Goal: Task Accomplishment & Management: Manage account settings

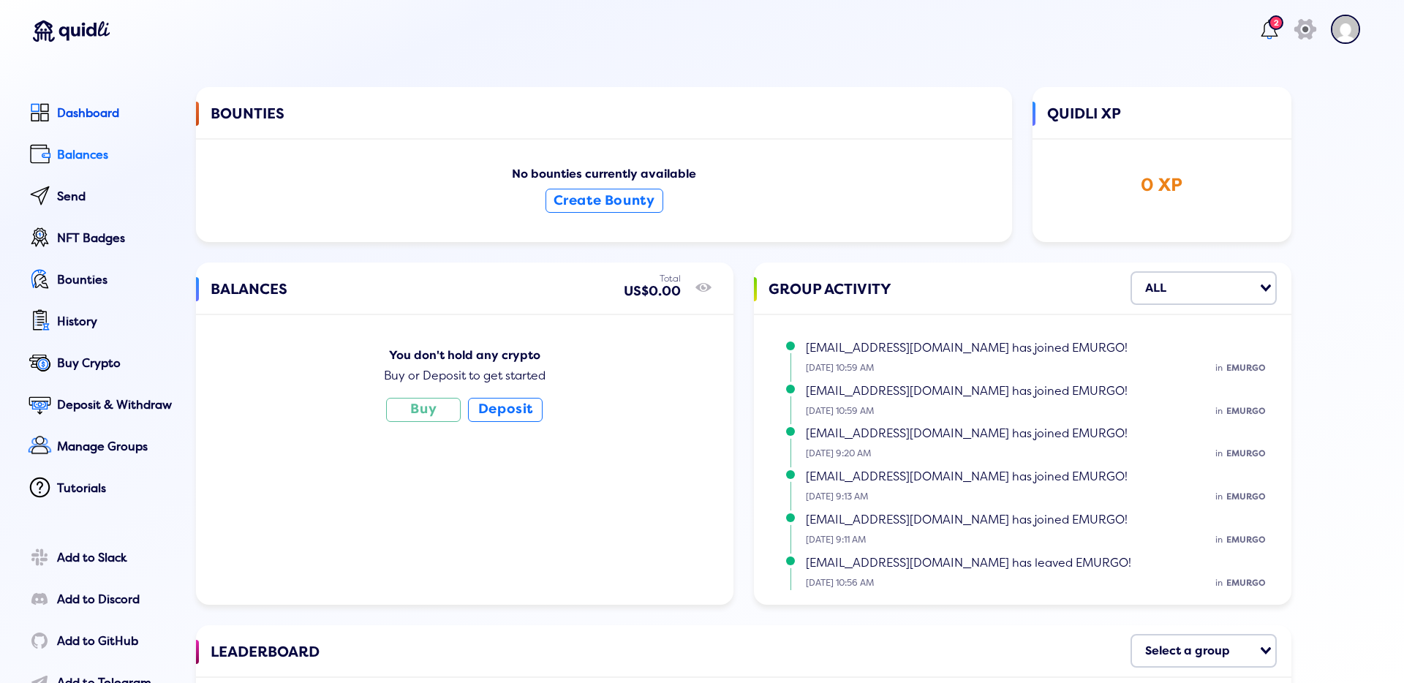
click at [76, 148] on div "Balances" at bounding box center [116, 154] width 118 height 13
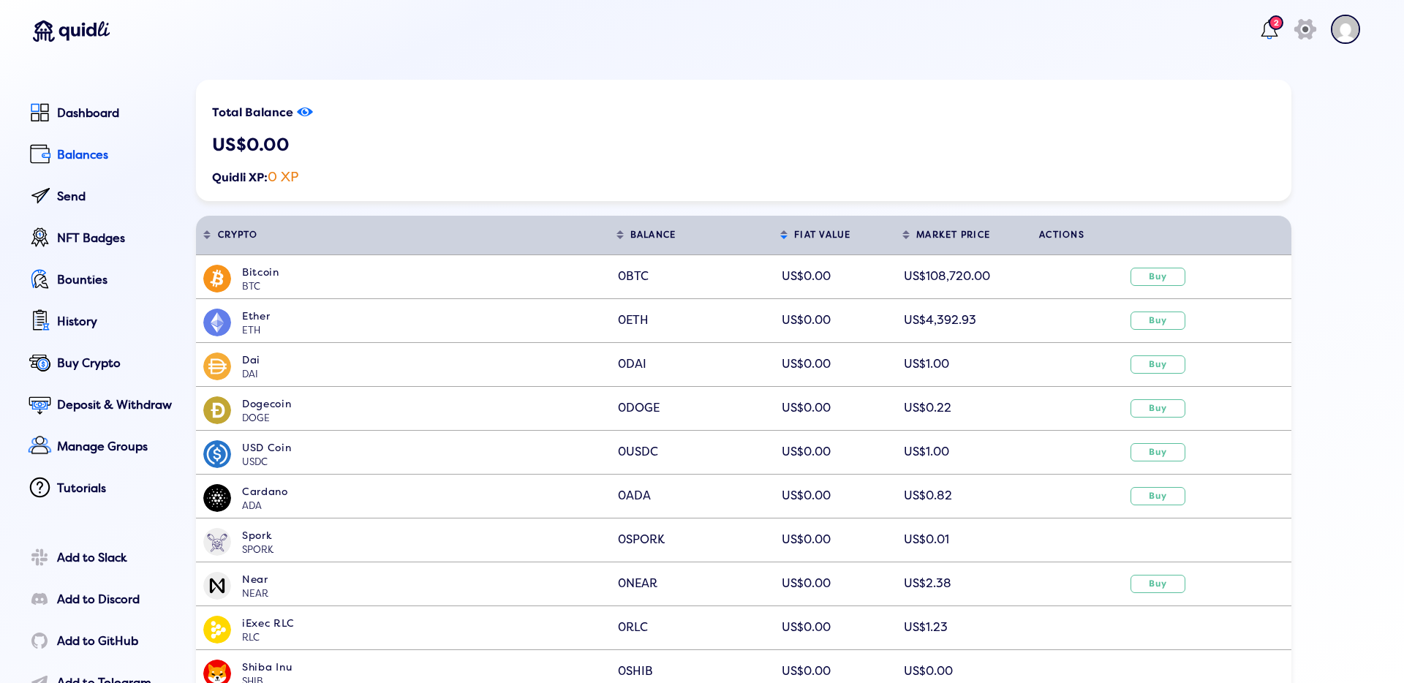
click at [306, 113] on icon at bounding box center [305, 112] width 5 height 5
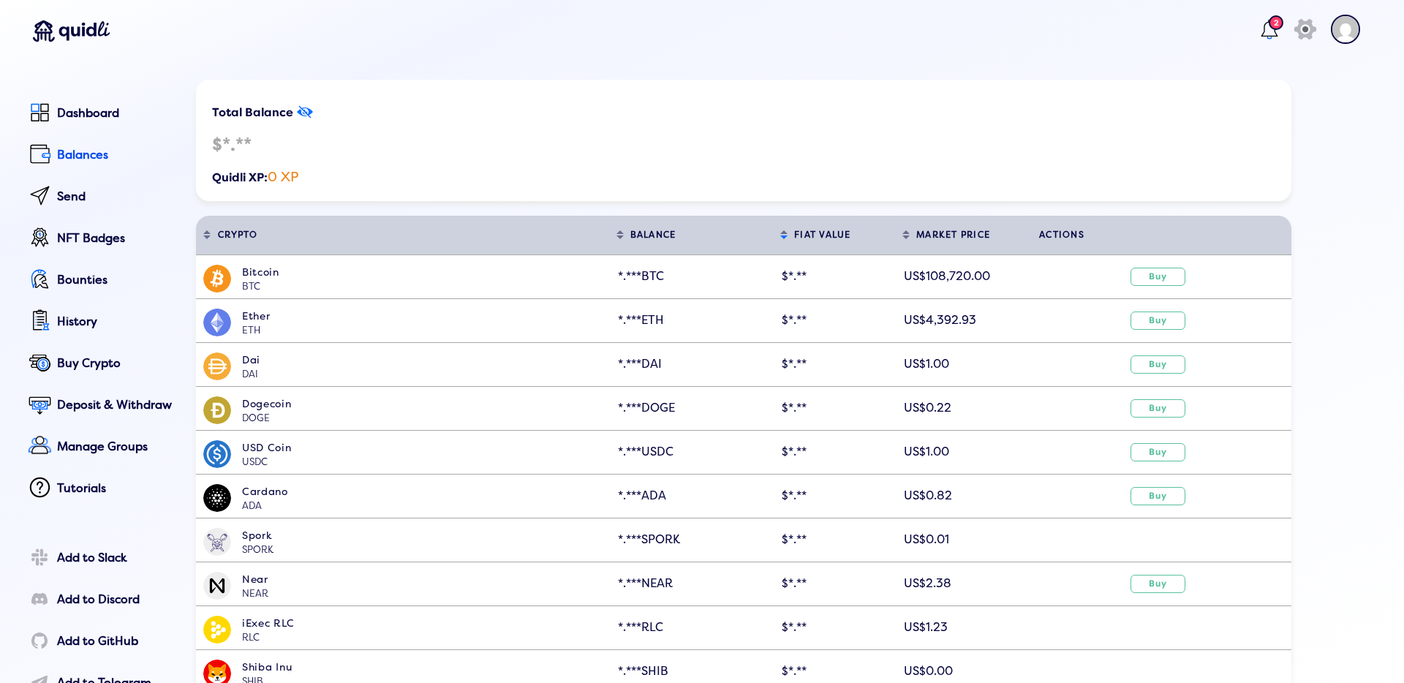
click at [306, 113] on icon "show/hide" at bounding box center [305, 112] width 16 height 20
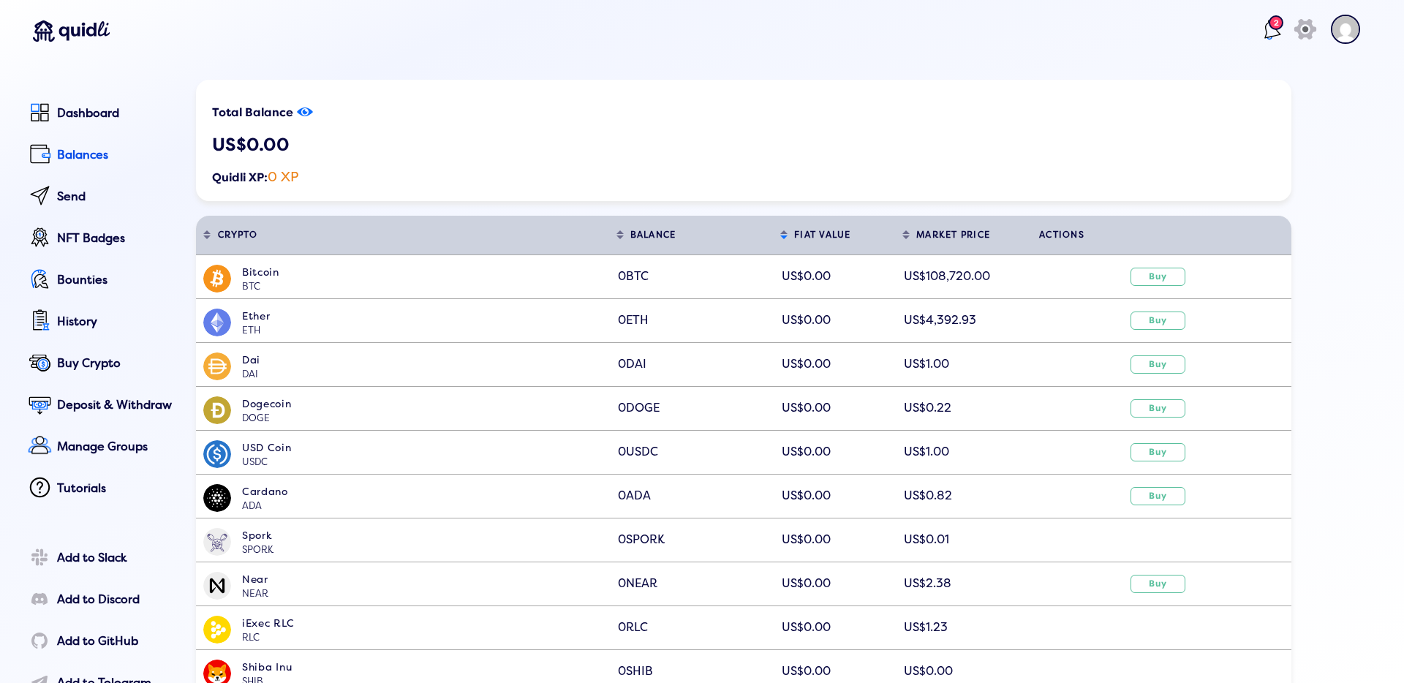
click at [1257, 20] on lord-icon at bounding box center [1268, 29] width 23 height 23
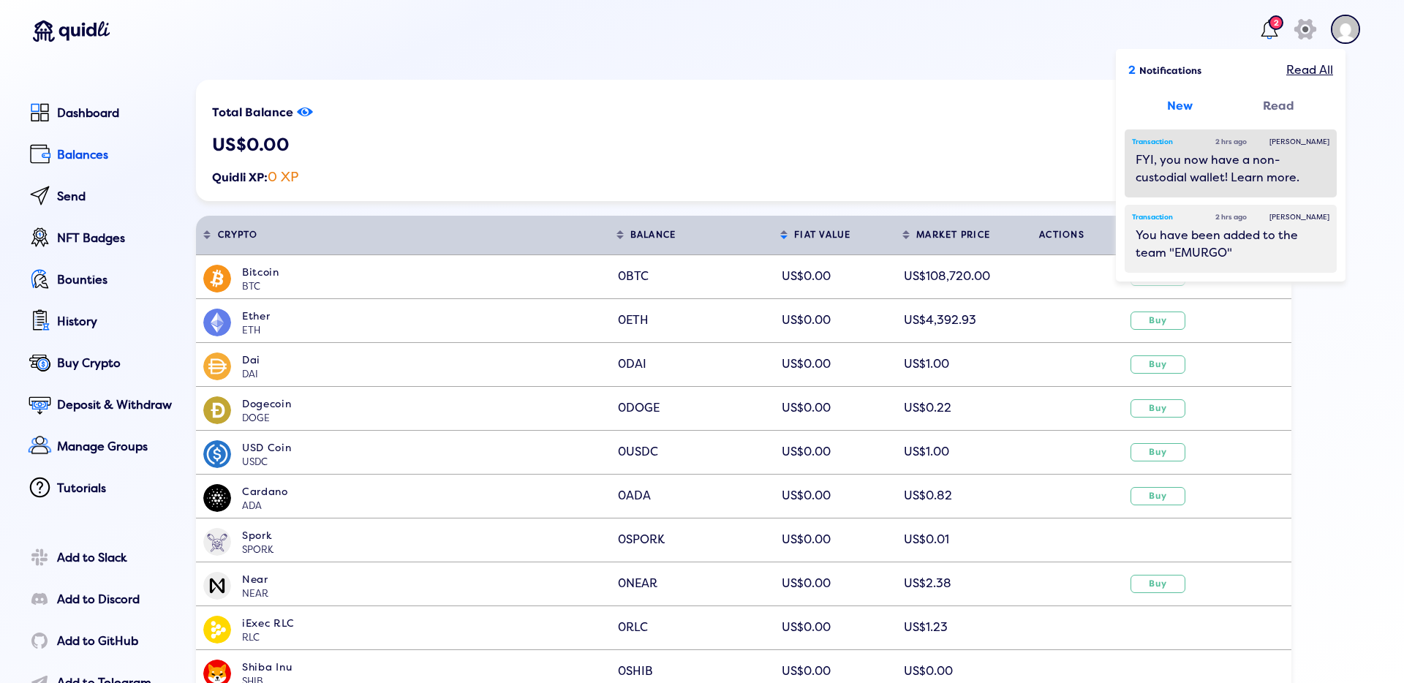
click at [1223, 167] on div "FYI, you now have a non-custodial wallet! Learn more." at bounding box center [1230, 168] width 190 height 35
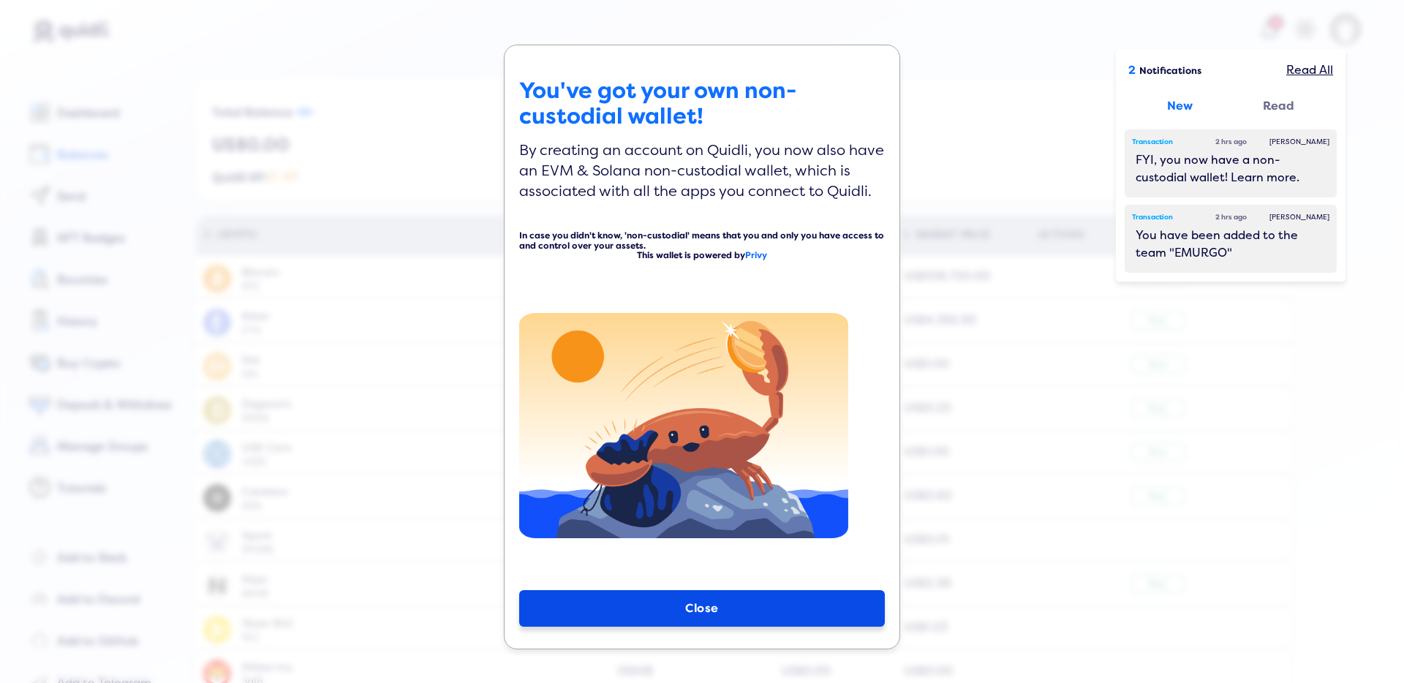
click at [692, 597] on button "Close" at bounding box center [702, 608] width 366 height 37
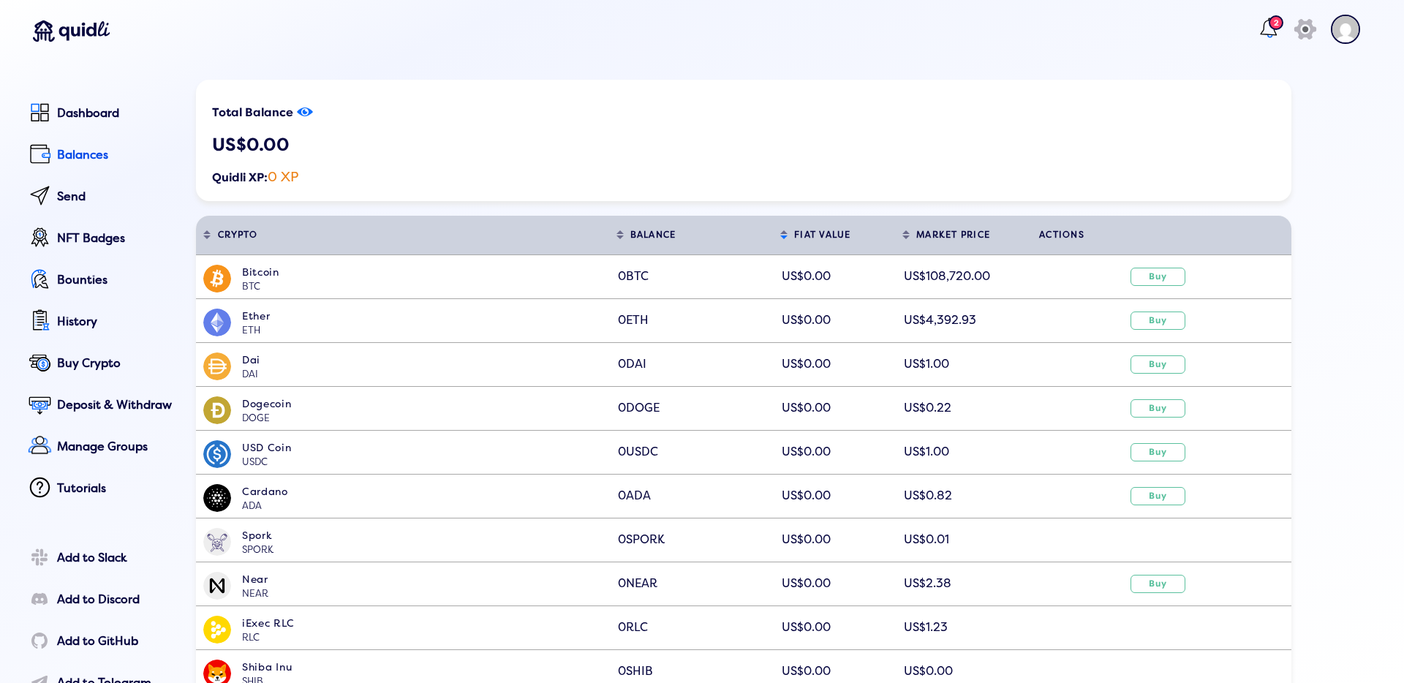
click at [1257, 36] on lord-icon at bounding box center [1268, 29] width 23 height 23
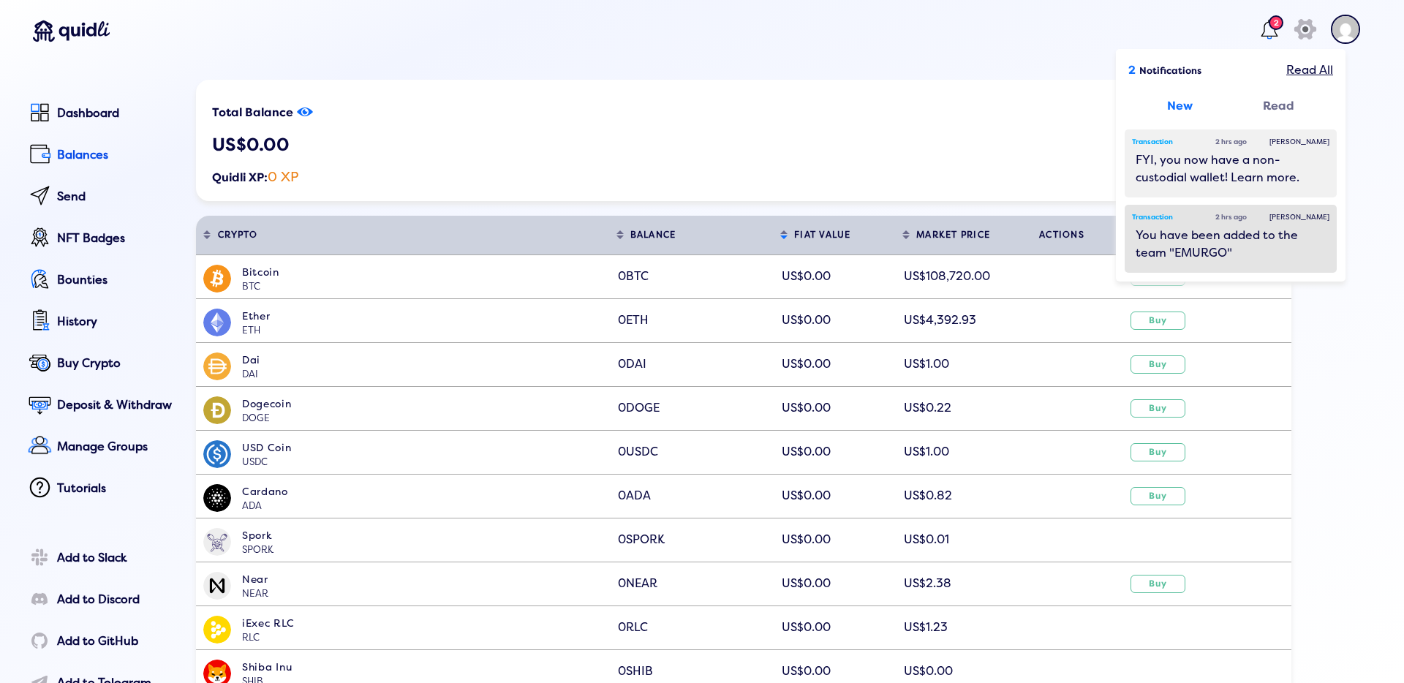
click at [1226, 245] on div "You have been added to the team "EMURGO"" at bounding box center [1230, 244] width 190 height 35
click at [1209, 243] on div "You have been added to the team "EMURGO"" at bounding box center [1230, 244] width 190 height 35
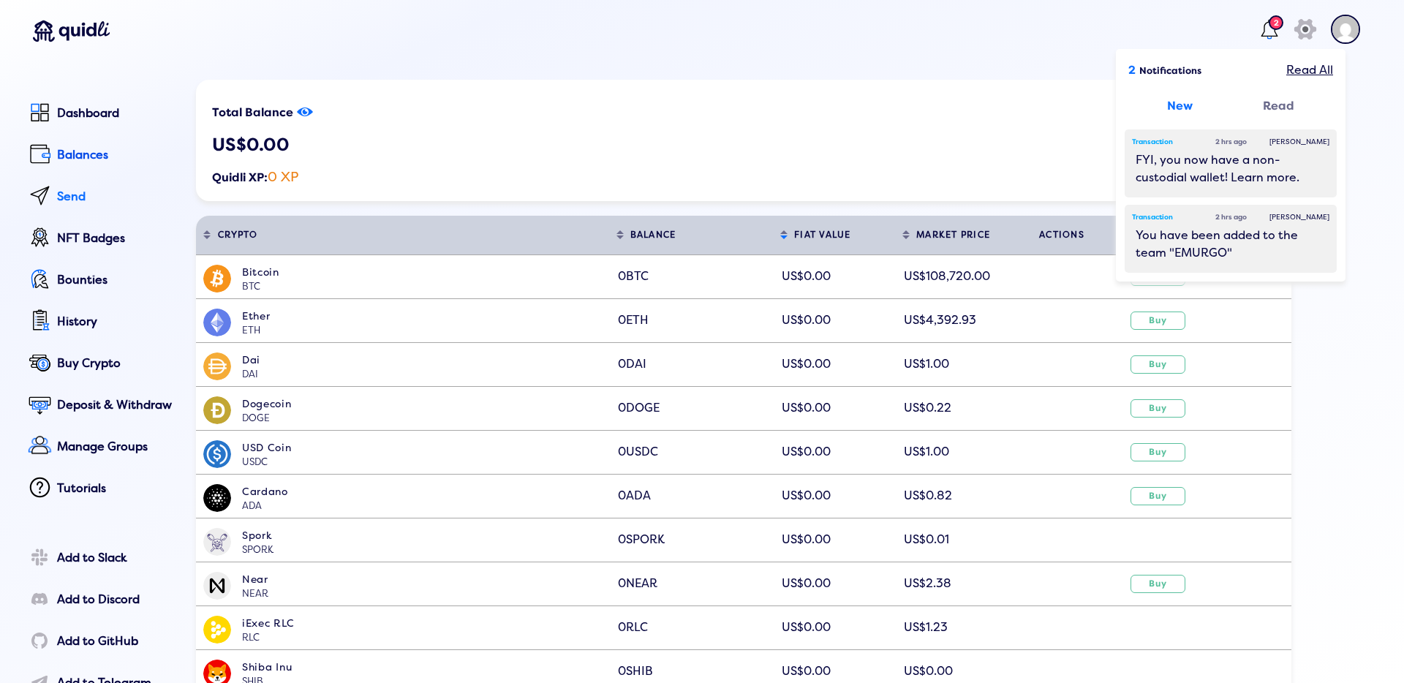
click at [80, 204] on link "Send" at bounding box center [99, 197] width 151 height 33
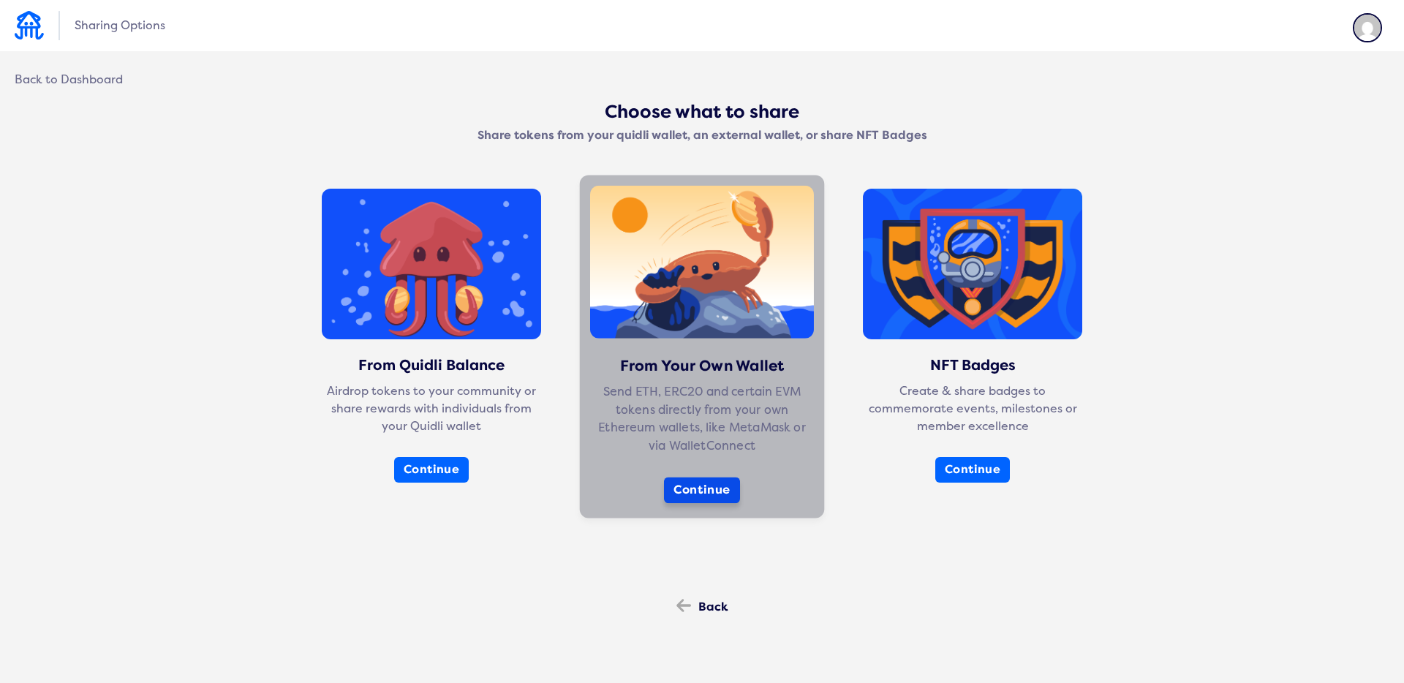
click at [715, 487] on button "Continue" at bounding box center [702, 490] width 76 height 26
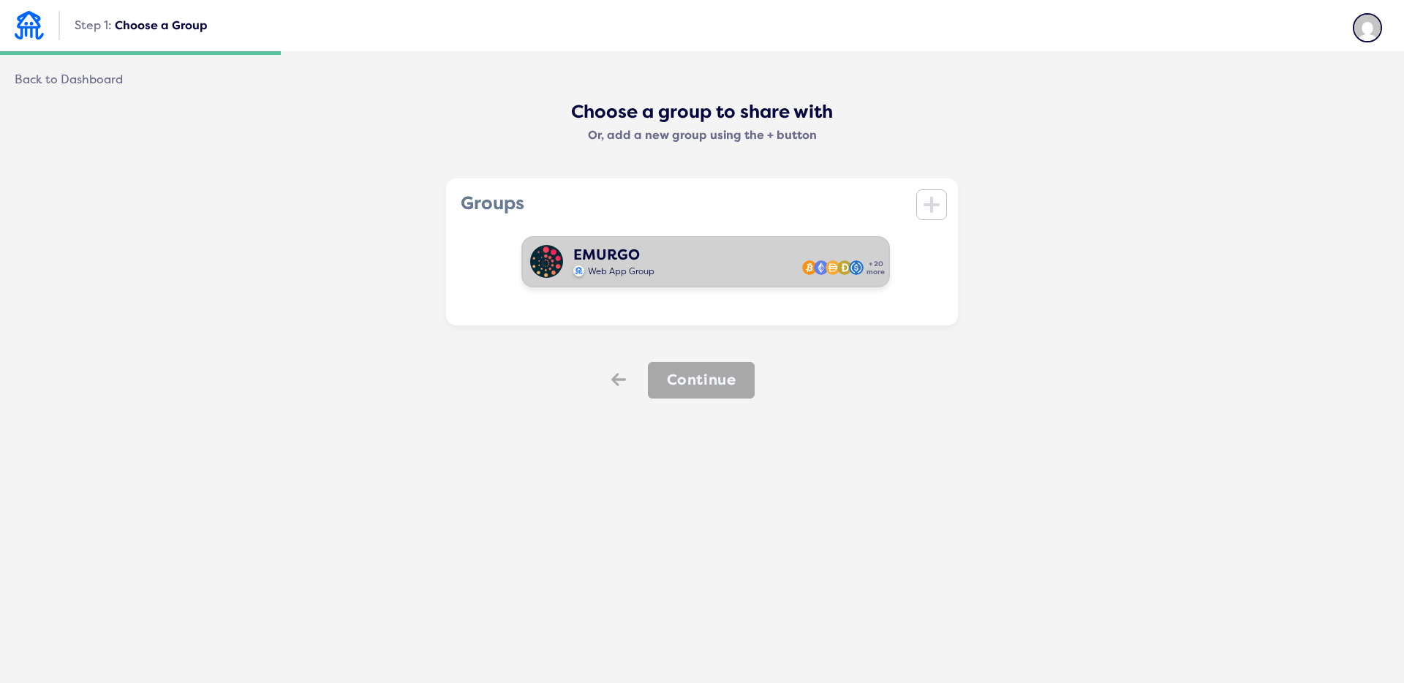
click at [670, 271] on div "EMURGO Web App Group + 20 more" at bounding box center [705, 261] width 368 height 51
click at [718, 376] on button "Continue" at bounding box center [701, 380] width 107 height 37
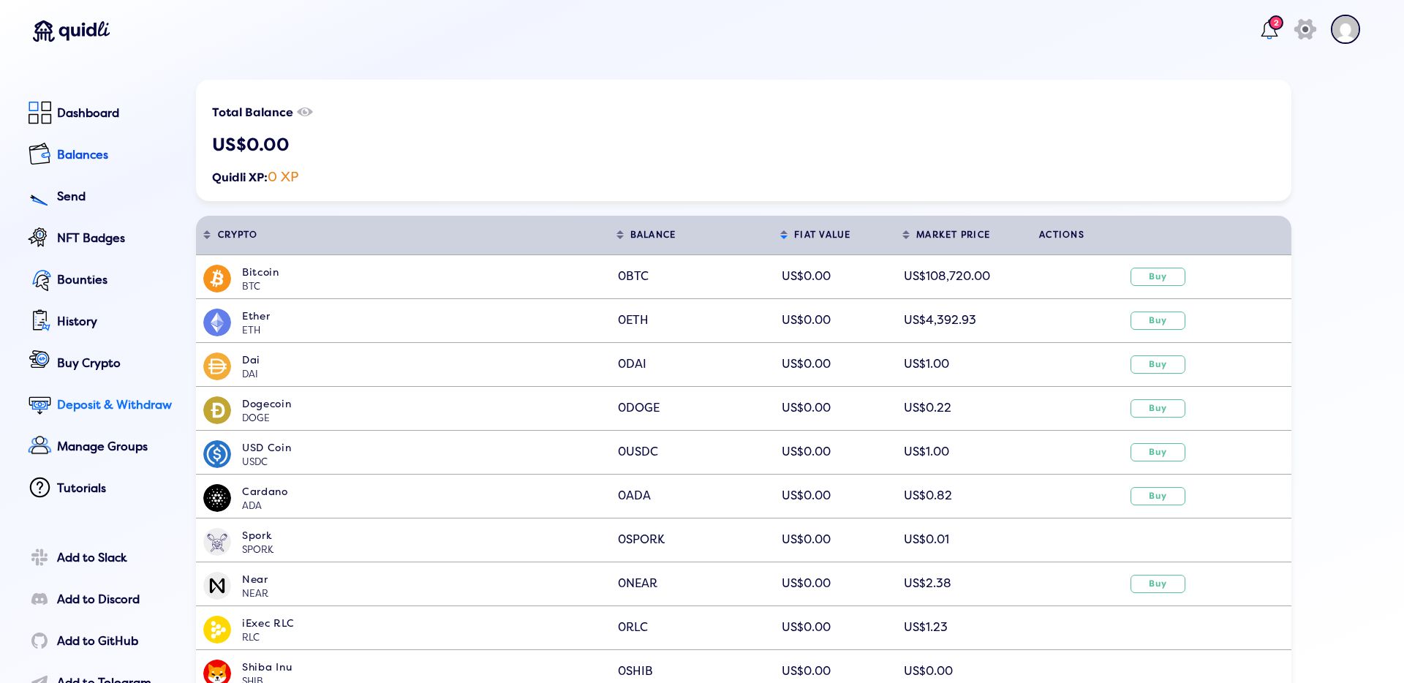
click at [90, 400] on div "Deposit & Withdraw" at bounding box center [116, 404] width 118 height 13
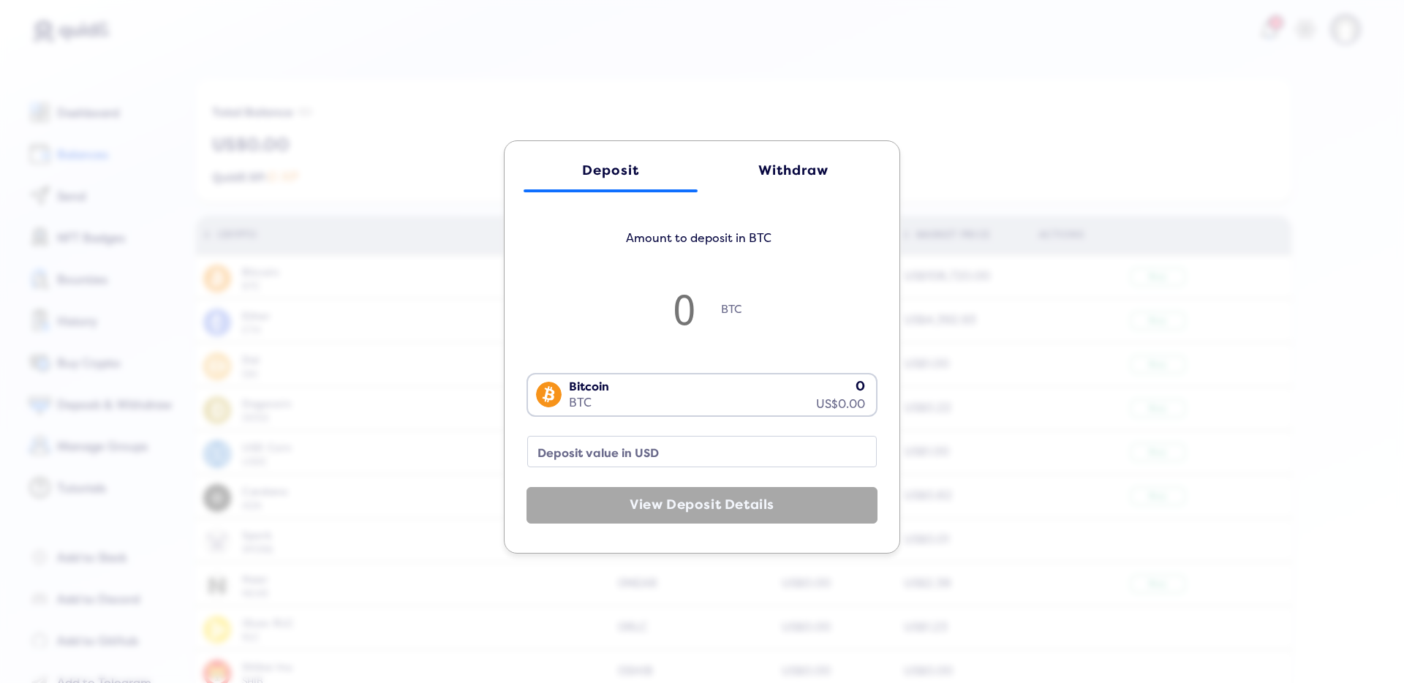
click at [665, 310] on input "number" at bounding box center [684, 308] width 73 height 48
type input "5"
type input "543195"
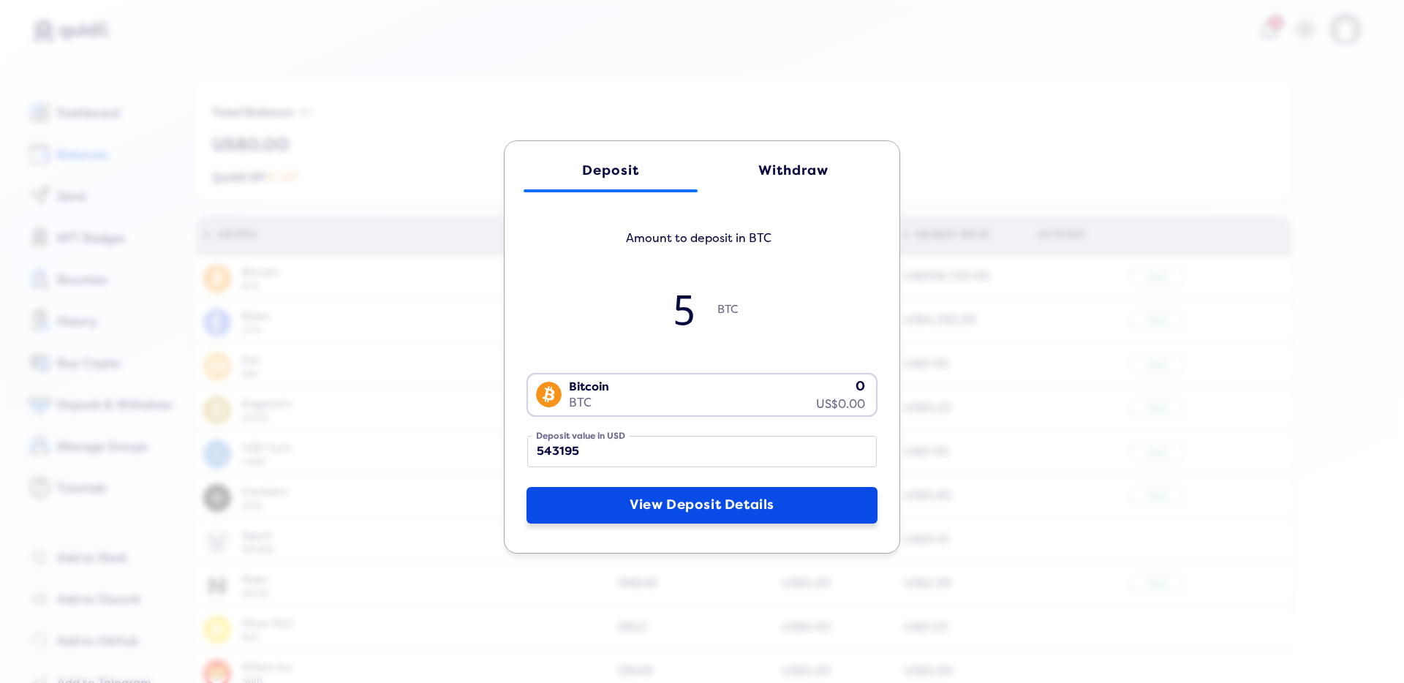
type input "5"
click at [676, 499] on button "View Deposit Details" at bounding box center [701, 505] width 351 height 37
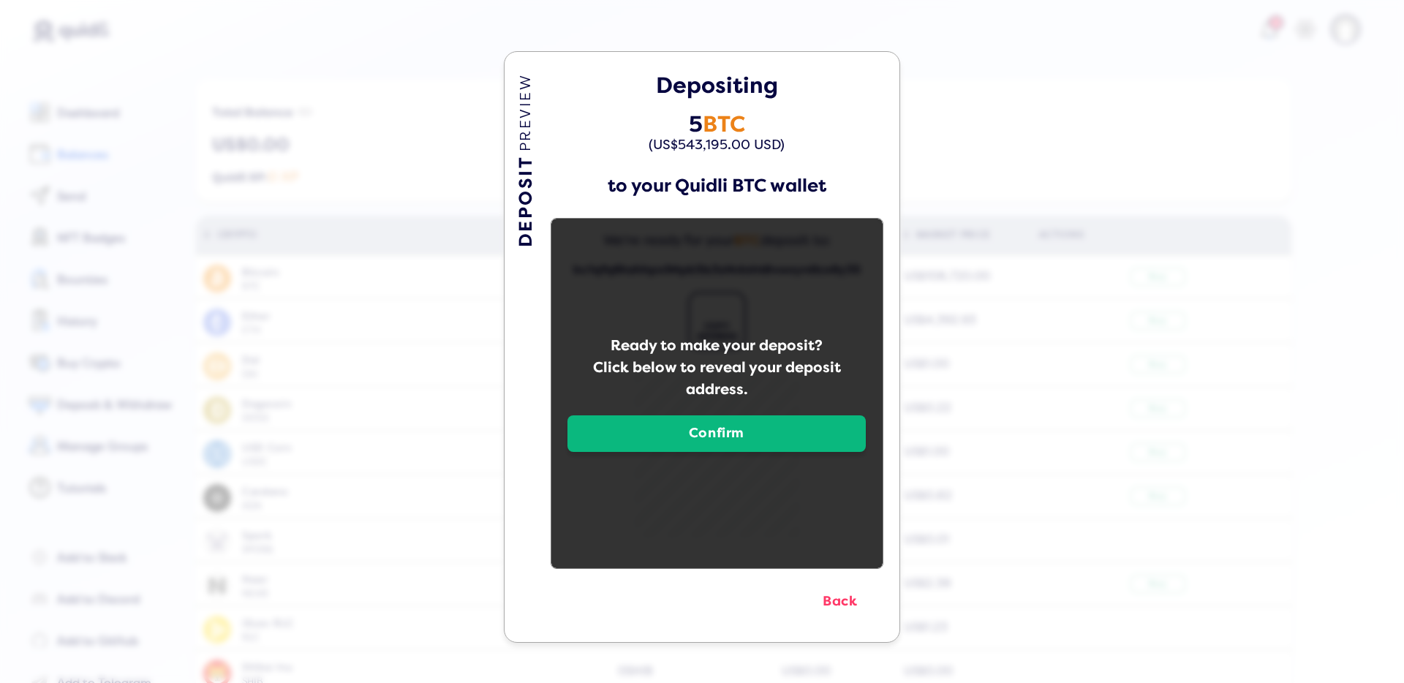
click at [721, 450] on button "Confirm" at bounding box center [716, 433] width 298 height 37
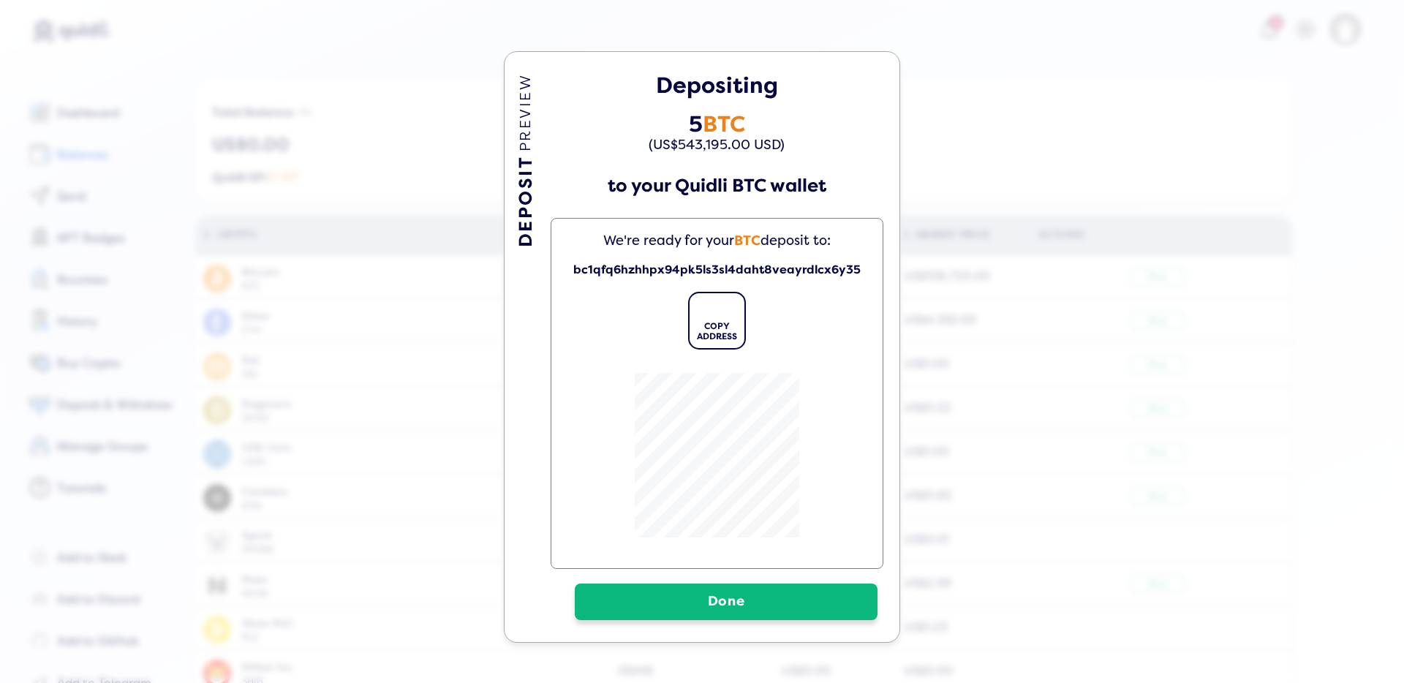
click at [739, 617] on button "Done" at bounding box center [726, 601] width 303 height 37
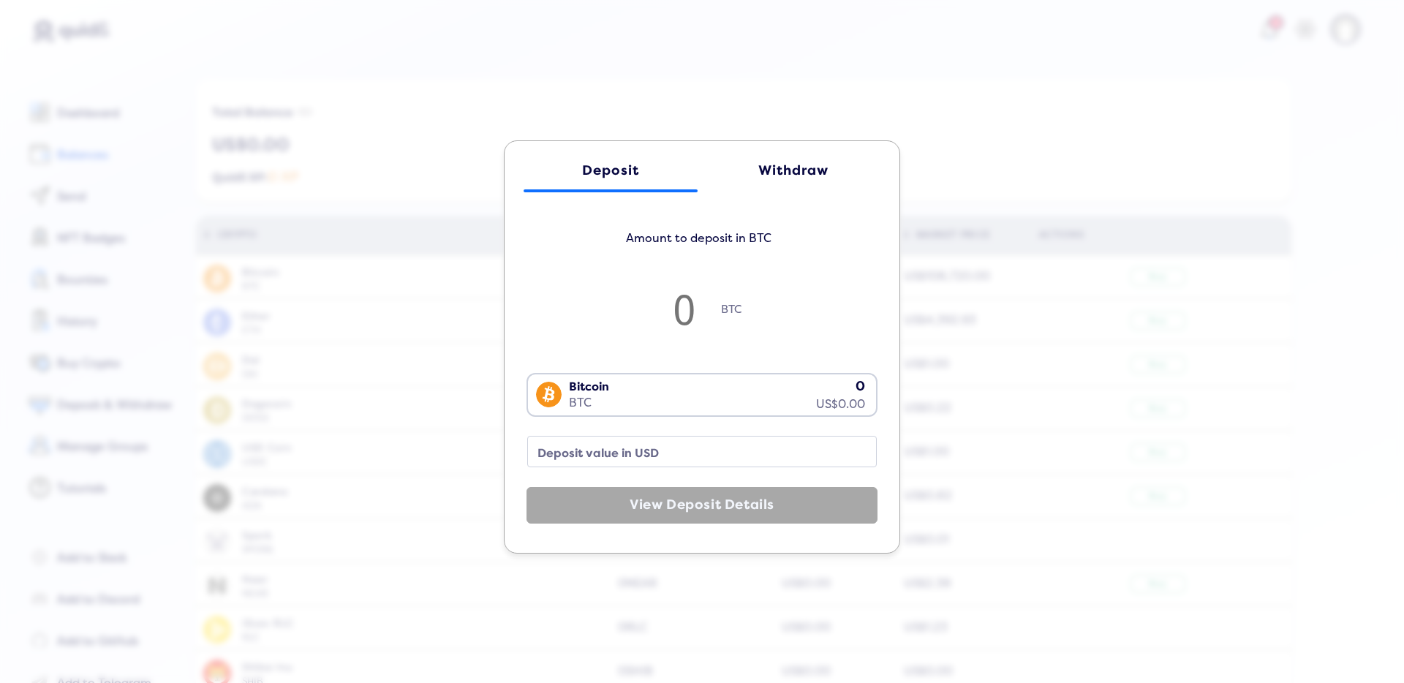
click at [727, 295] on div "BTC" at bounding box center [701, 317] width 351 height 67
click at [676, 319] on input "number" at bounding box center [684, 308] width 73 height 48
click at [708, 400] on div "Bitcoin BTC 0 US$0.00" at bounding box center [698, 393] width 341 height 38
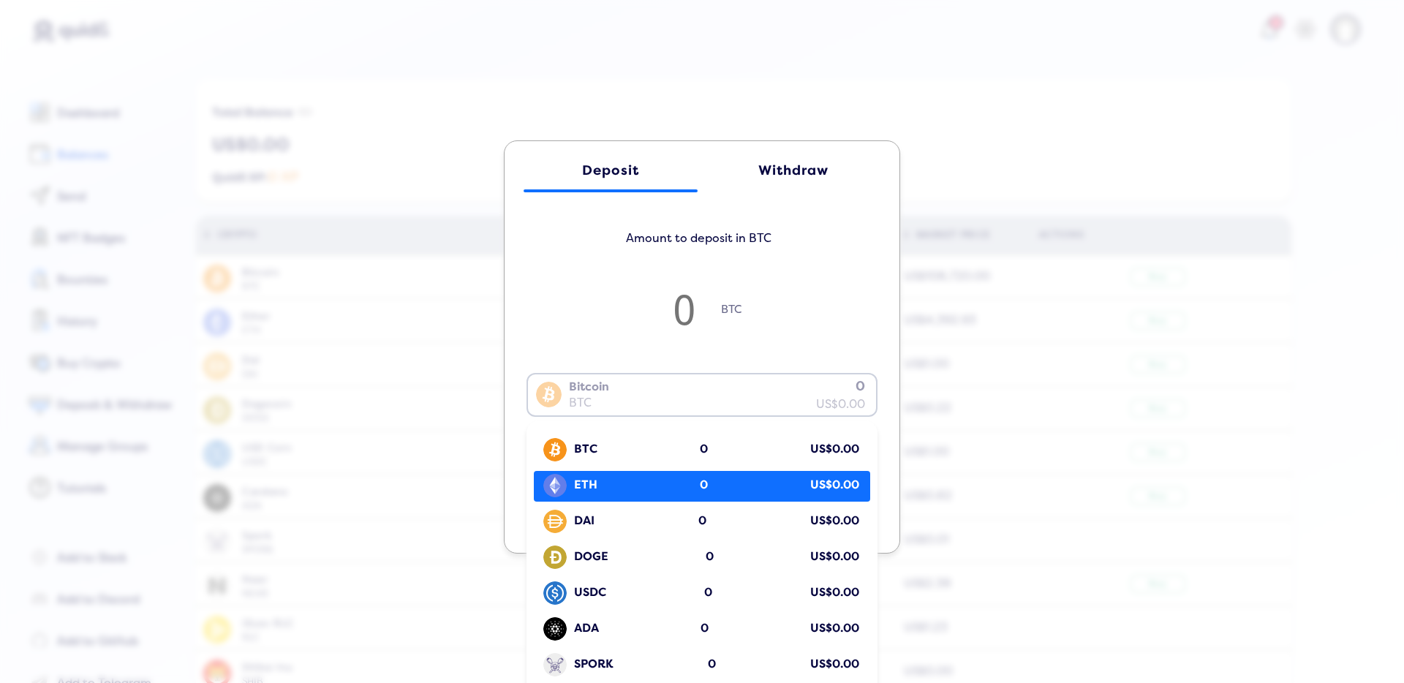
click at [648, 497] on div "ETH 0 US$0.00" at bounding box center [705, 486] width 329 height 28
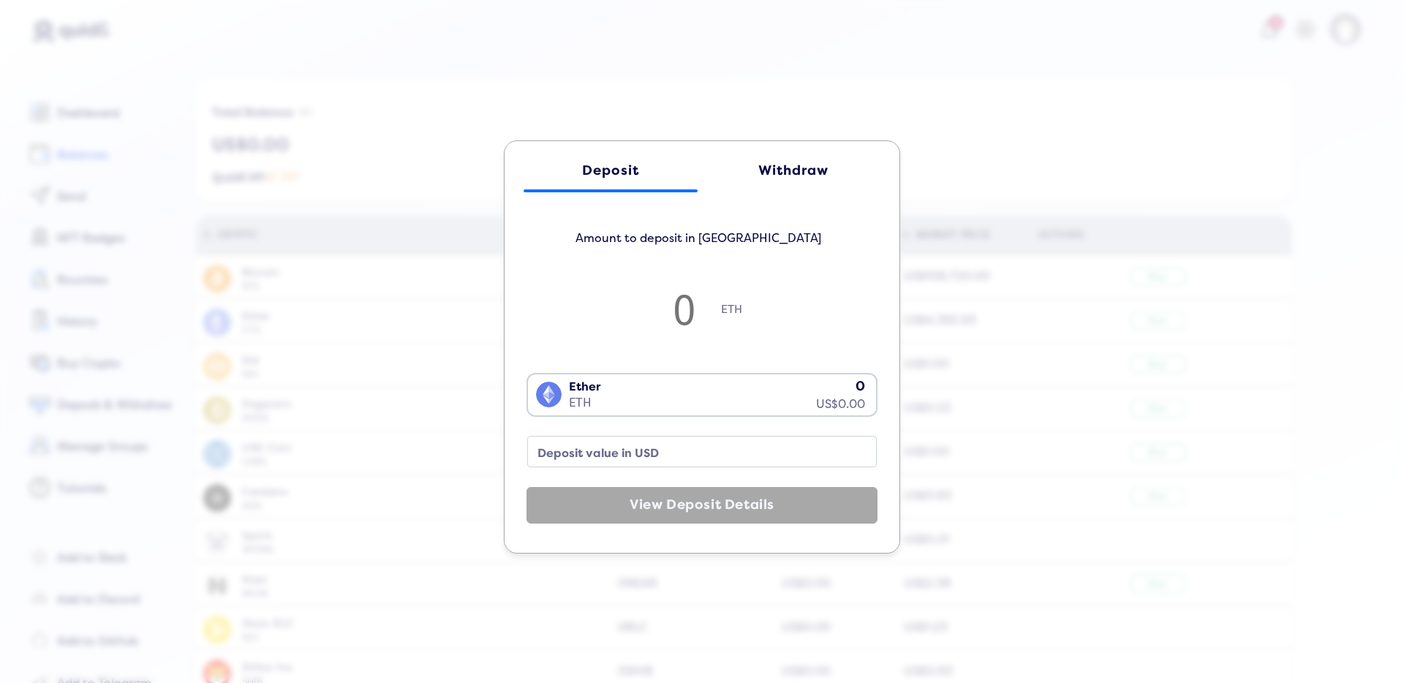
click at [677, 294] on input "number" at bounding box center [684, 308] width 73 height 48
click at [797, 174] on div "Withdraw" at bounding box center [793, 170] width 145 height 15
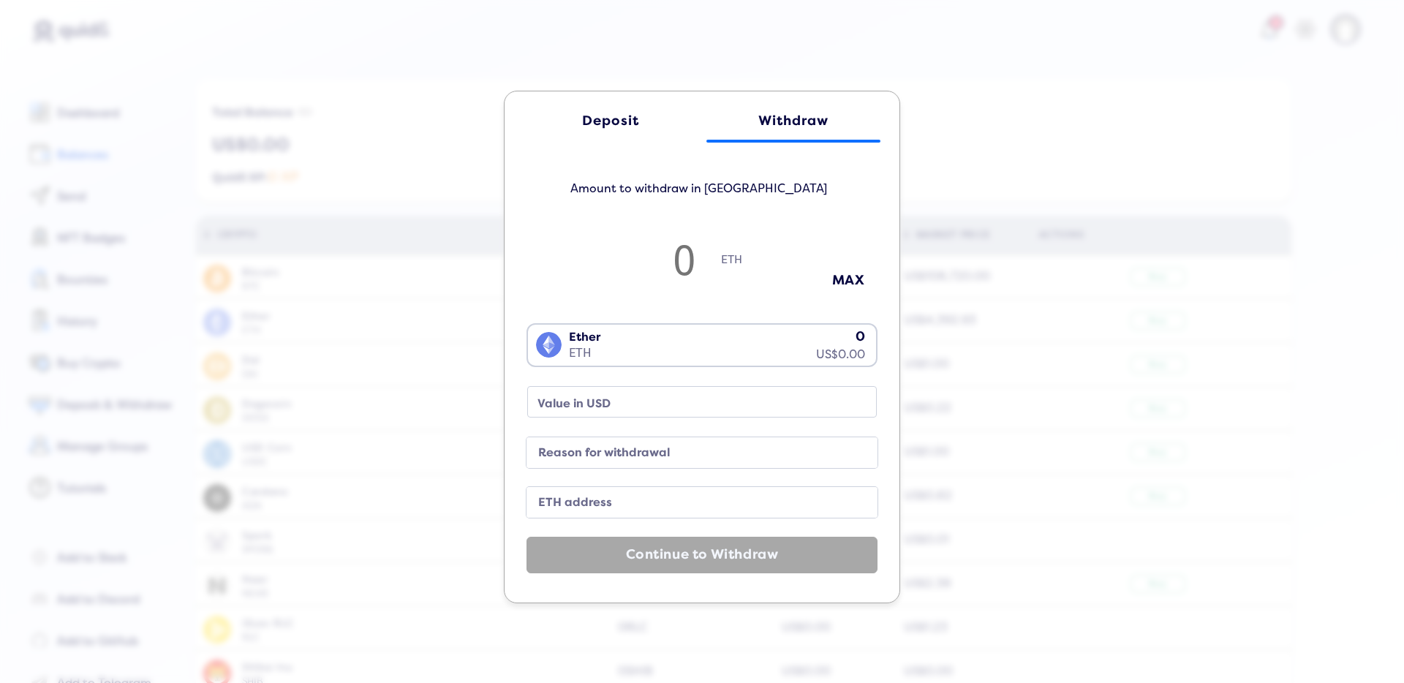
click at [630, 131] on link "Deposit" at bounding box center [610, 121] width 174 height 44
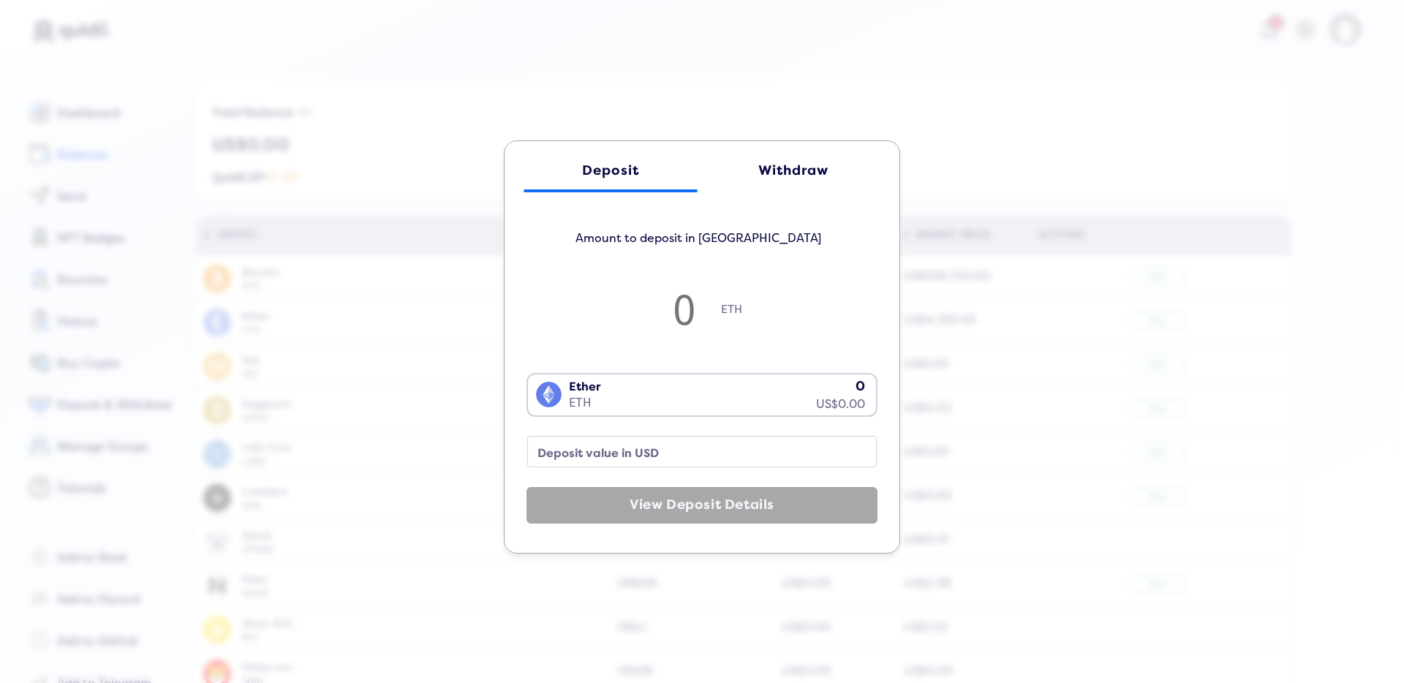
click at [983, 124] on div "Deposit Withdraw Amount to deposit in ETH ETH Ether ETH 0 US$0.00 Loading... De…" at bounding box center [702, 341] width 1404 height 683
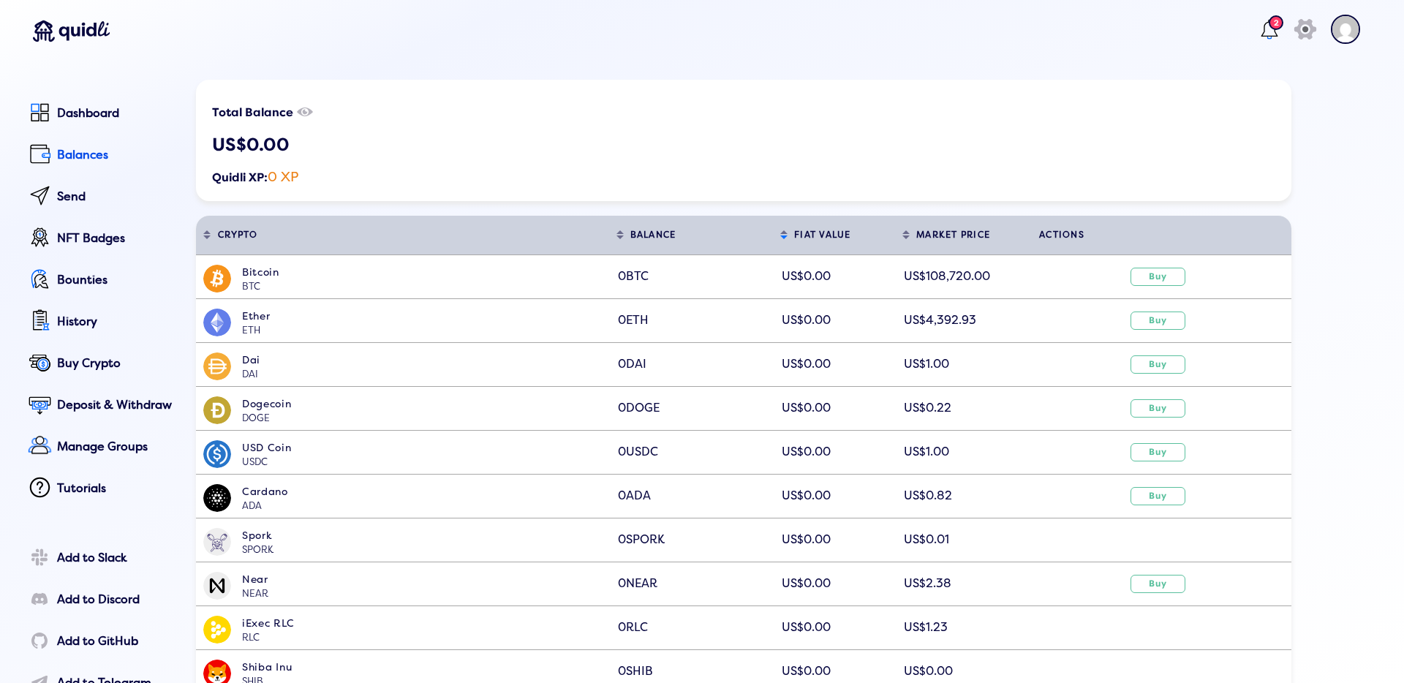
click at [1257, 33] on lord-icon at bounding box center [1268, 29] width 23 height 23
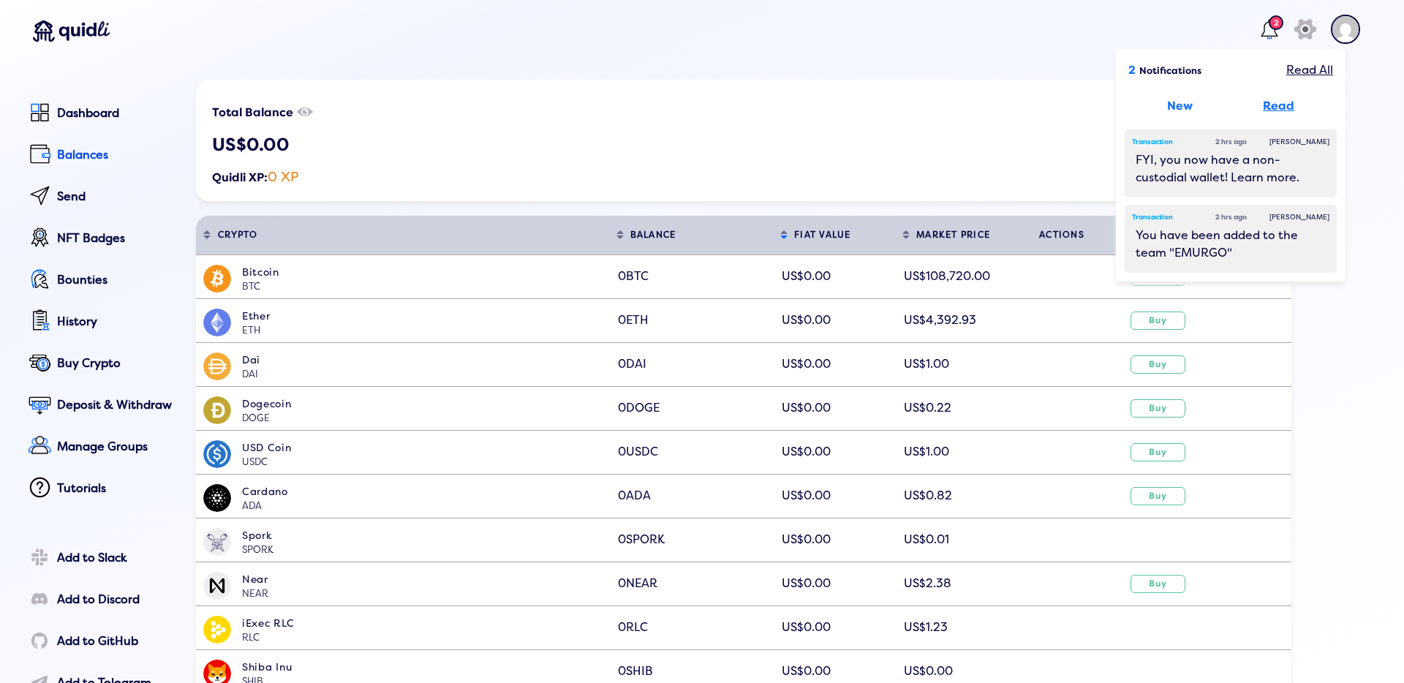
drag, startPoint x: 1261, startPoint y: 105, endPoint x: 1254, endPoint y: 105, distance: 7.3
click at [1263, 105] on div "Read" at bounding box center [1278, 106] width 31 height 18
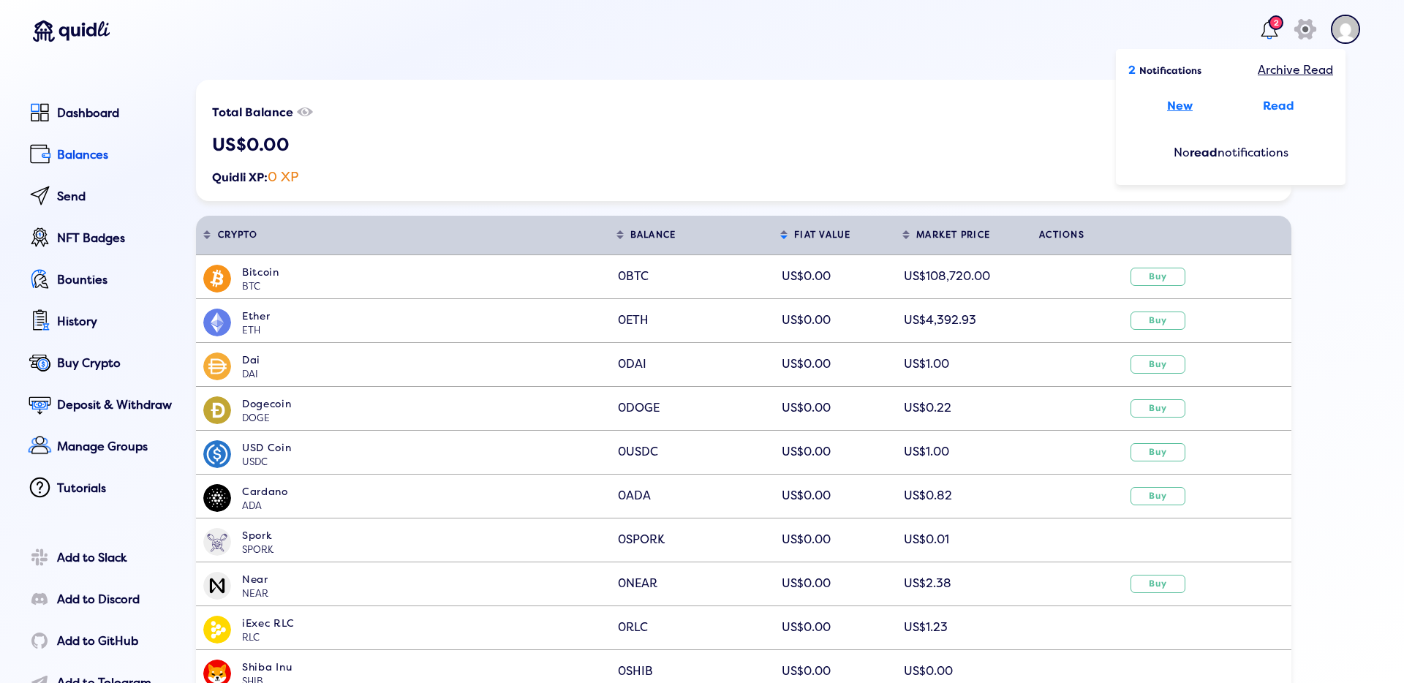
click at [1167, 106] on div "New" at bounding box center [1180, 106] width 26 height 18
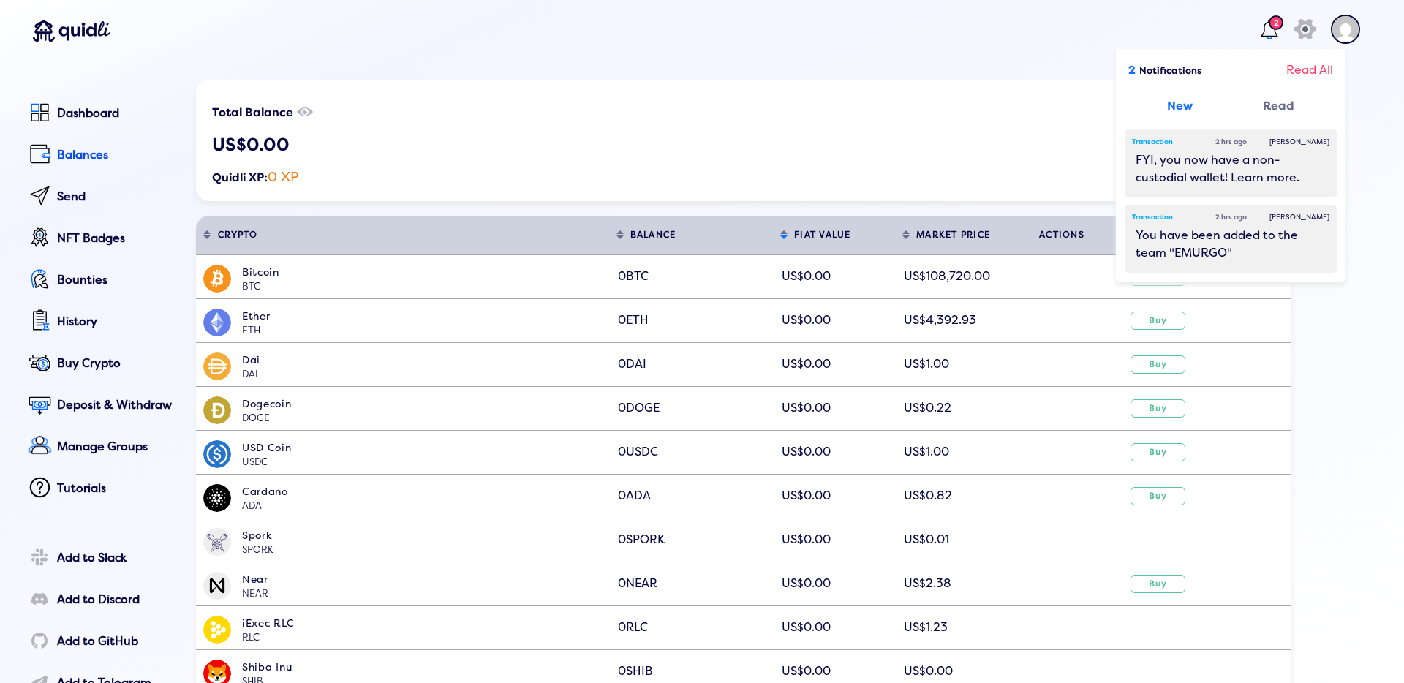
click at [1290, 78] on div "Read All" at bounding box center [1309, 70] width 47 height 18
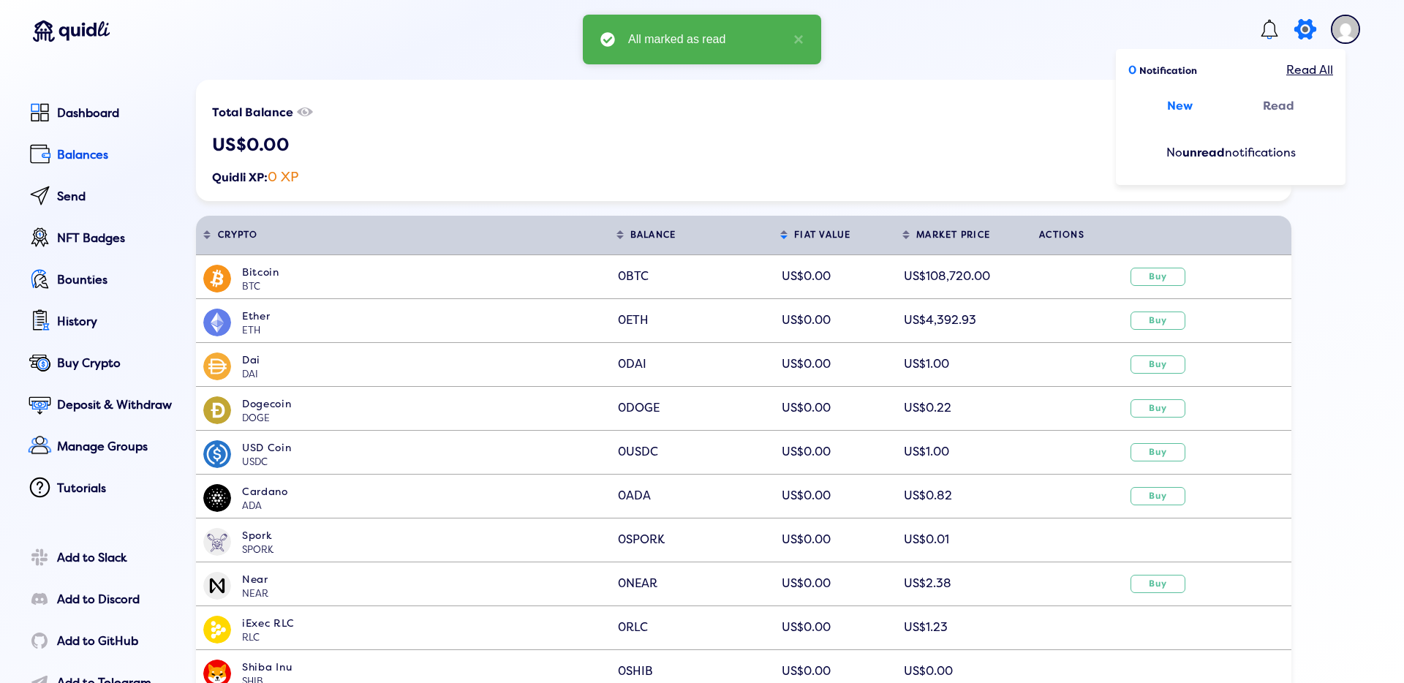
click at [1290, 34] on icon at bounding box center [1304, 29] width 29 height 29
select select "USD"
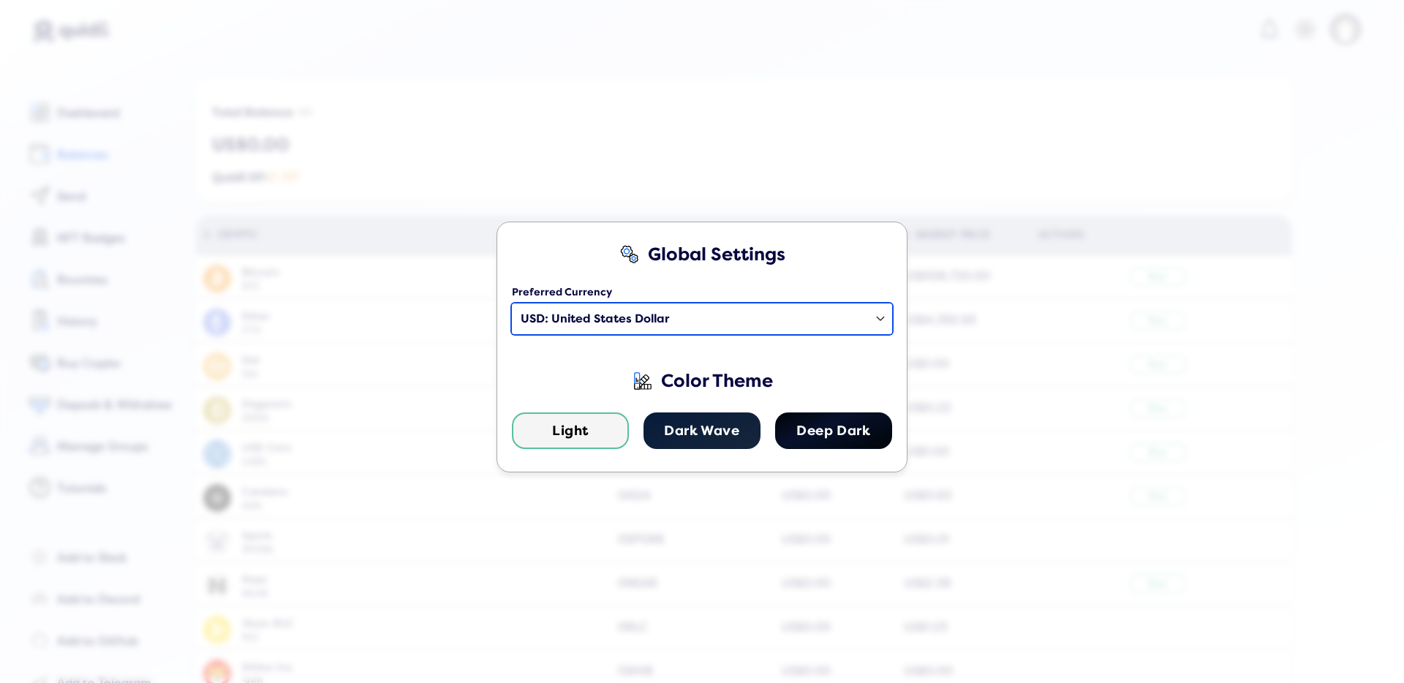
click at [815, 328] on select "Select a country USD: United States Dollar EUR: Euro AED : [GEOGRAPHIC_DATA] Di…" at bounding box center [702, 318] width 380 height 31
click at [700, 431] on button "Dark Wave" at bounding box center [701, 430] width 117 height 37
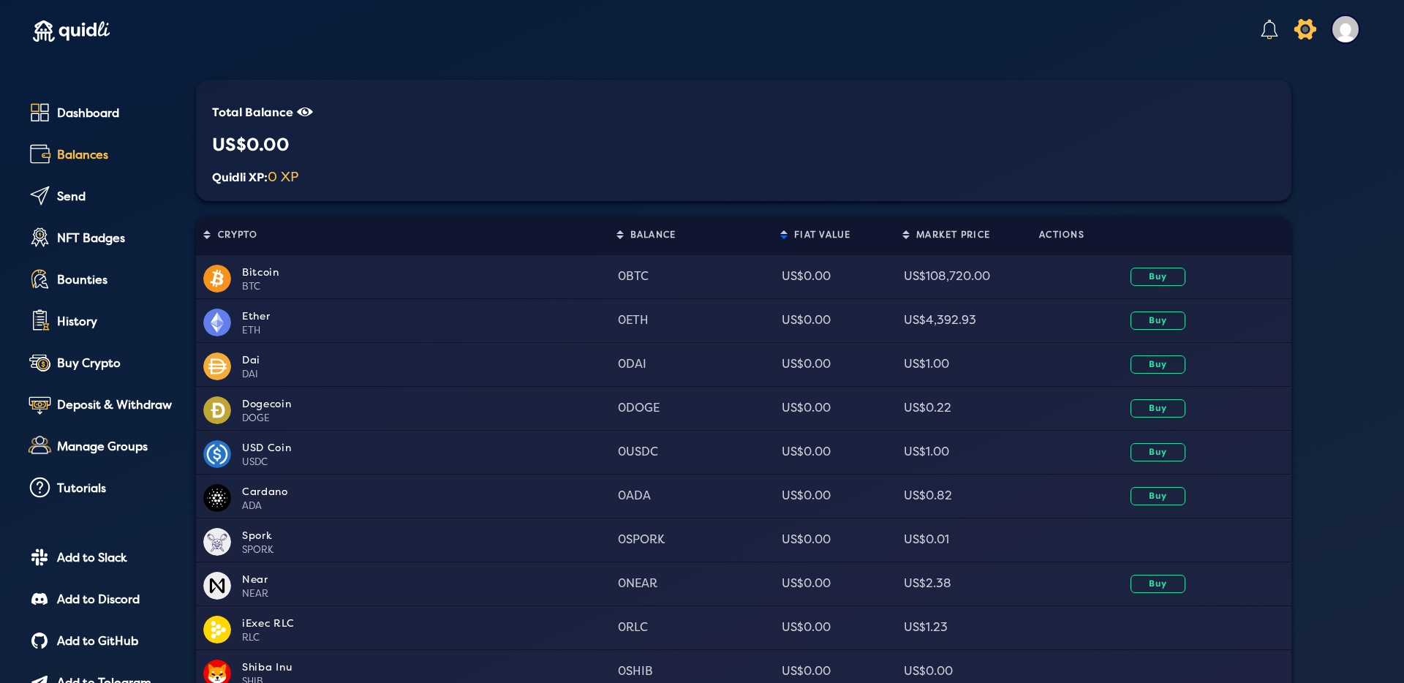
click at [1295, 23] on icon at bounding box center [1304, 29] width 29 height 29
select select "USD"
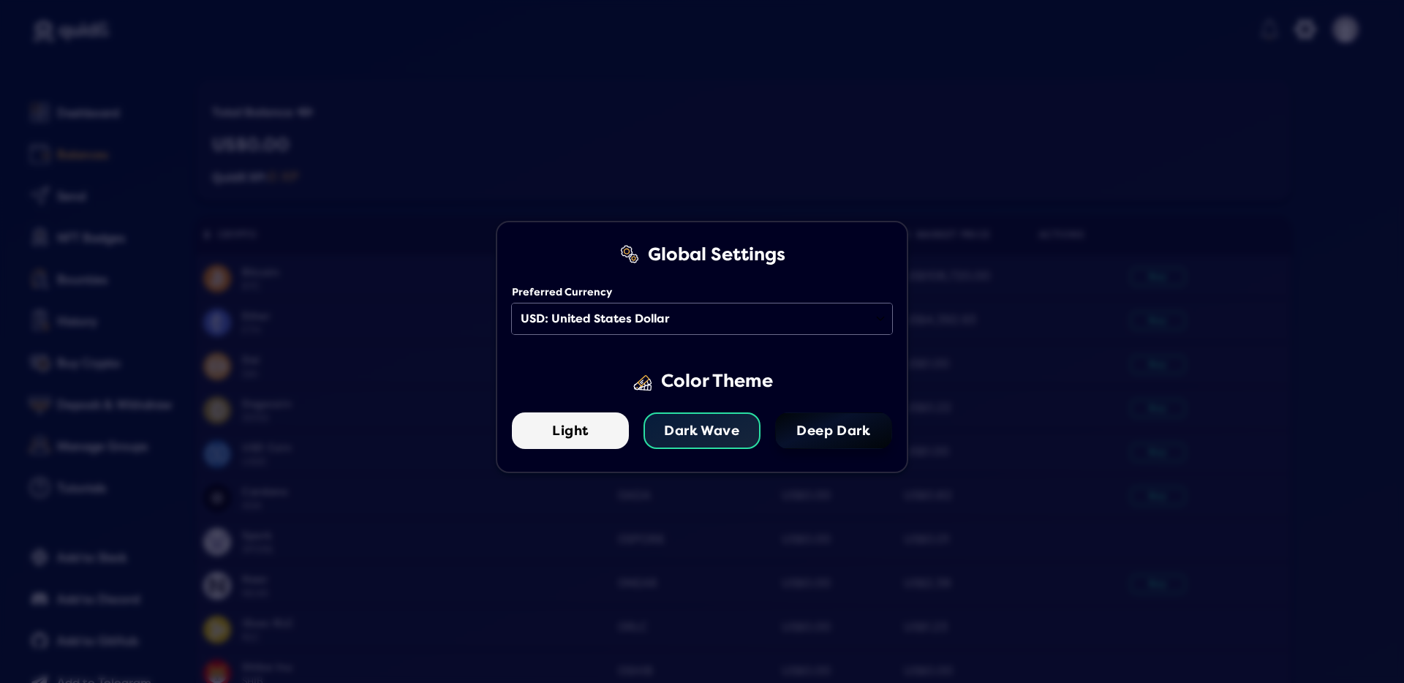
click at [864, 423] on button "Deep Dark" at bounding box center [833, 430] width 117 height 37
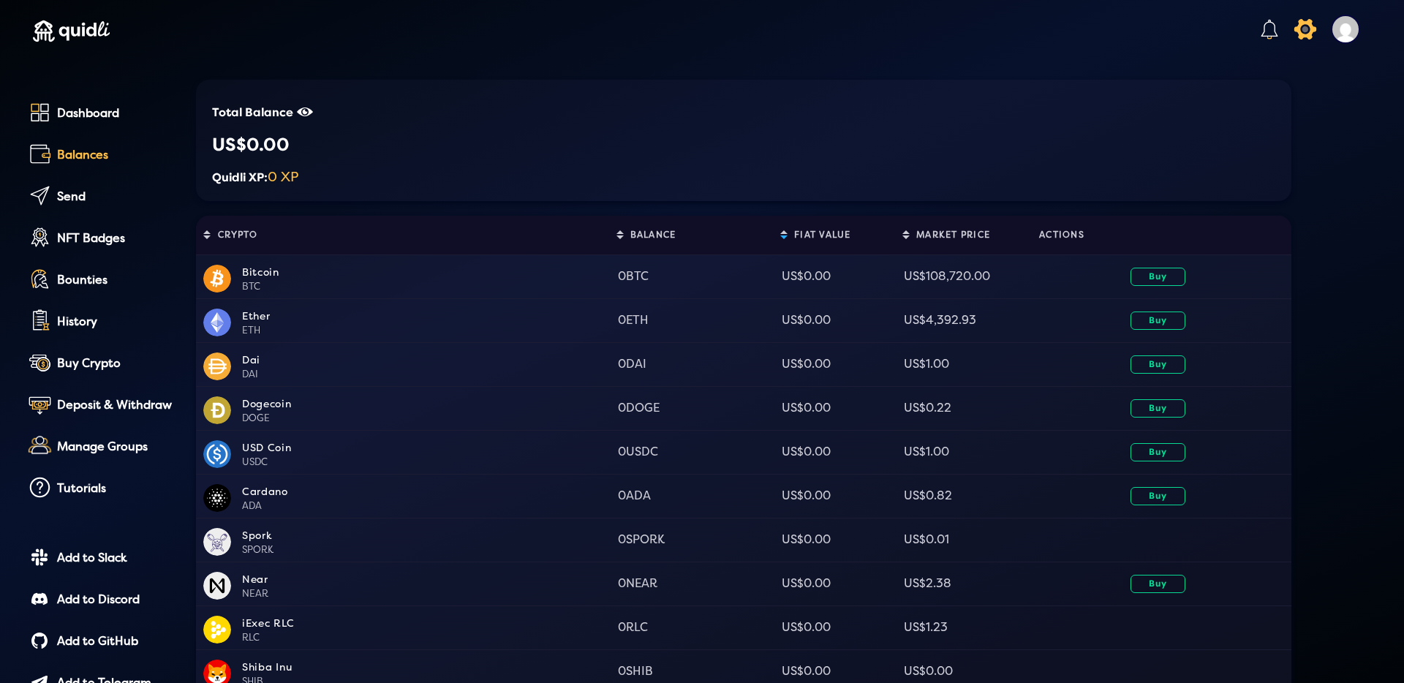
click at [1298, 29] on icon at bounding box center [1304, 29] width 29 height 29
select select "USD"
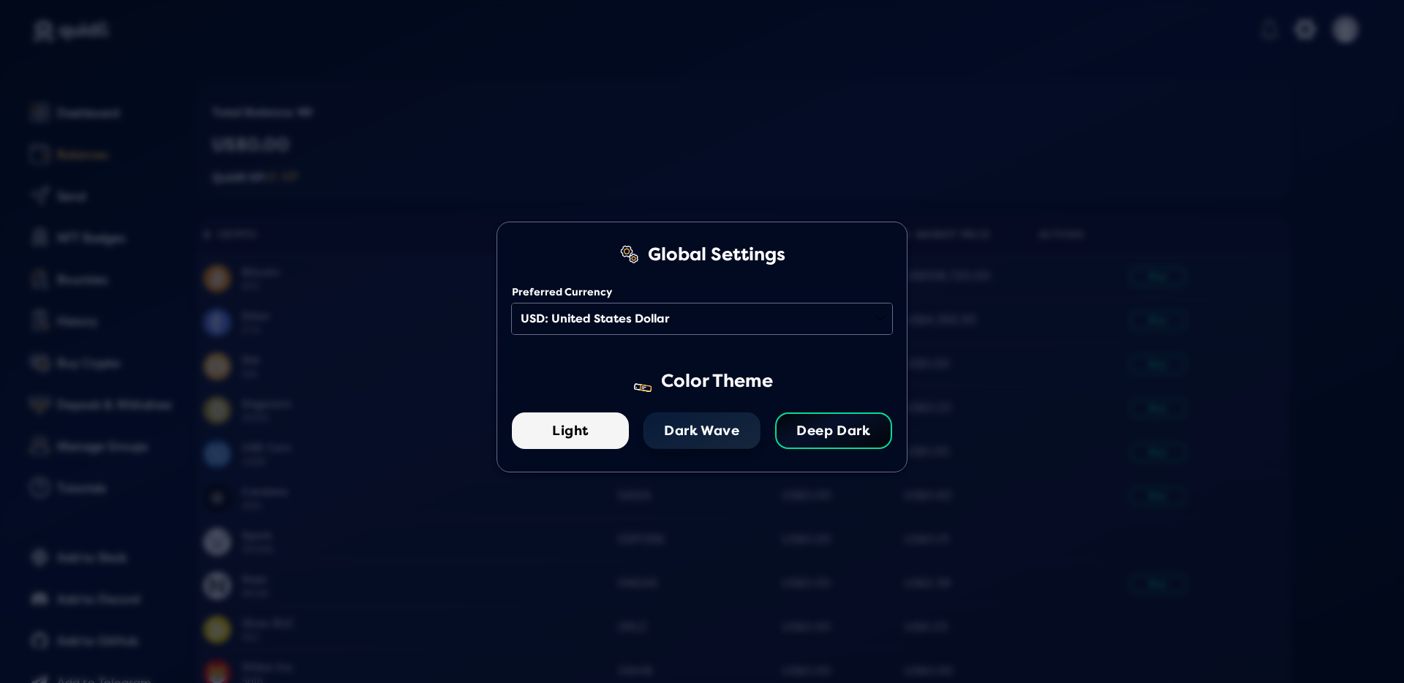
click at [709, 440] on button "Dark Wave" at bounding box center [701, 430] width 117 height 37
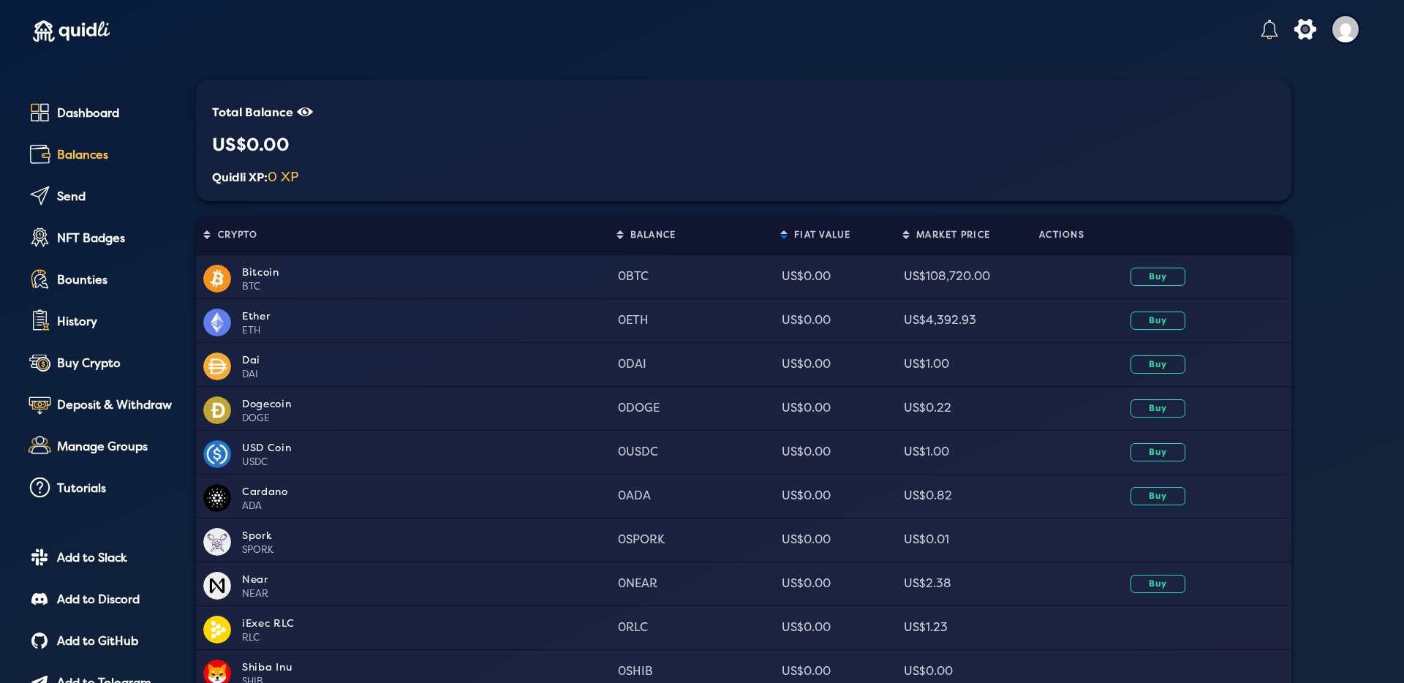
click at [82, 132] on div "Dashboard Balances Send NFT Badges Bounties History Buy Crypto Deposit & Withdr…" at bounding box center [94, 300] width 162 height 408
click at [94, 117] on div "Dashboard" at bounding box center [116, 113] width 118 height 13
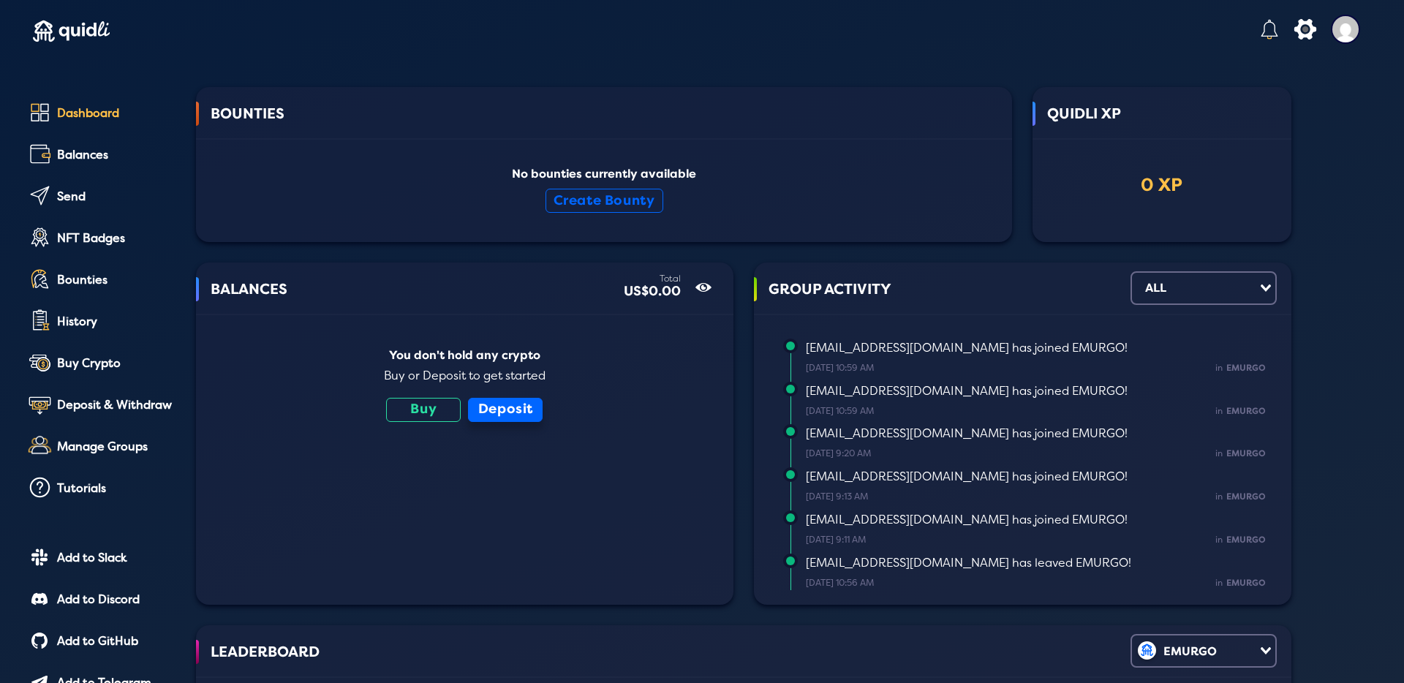
click at [502, 401] on button "Deposit" at bounding box center [505, 410] width 75 height 24
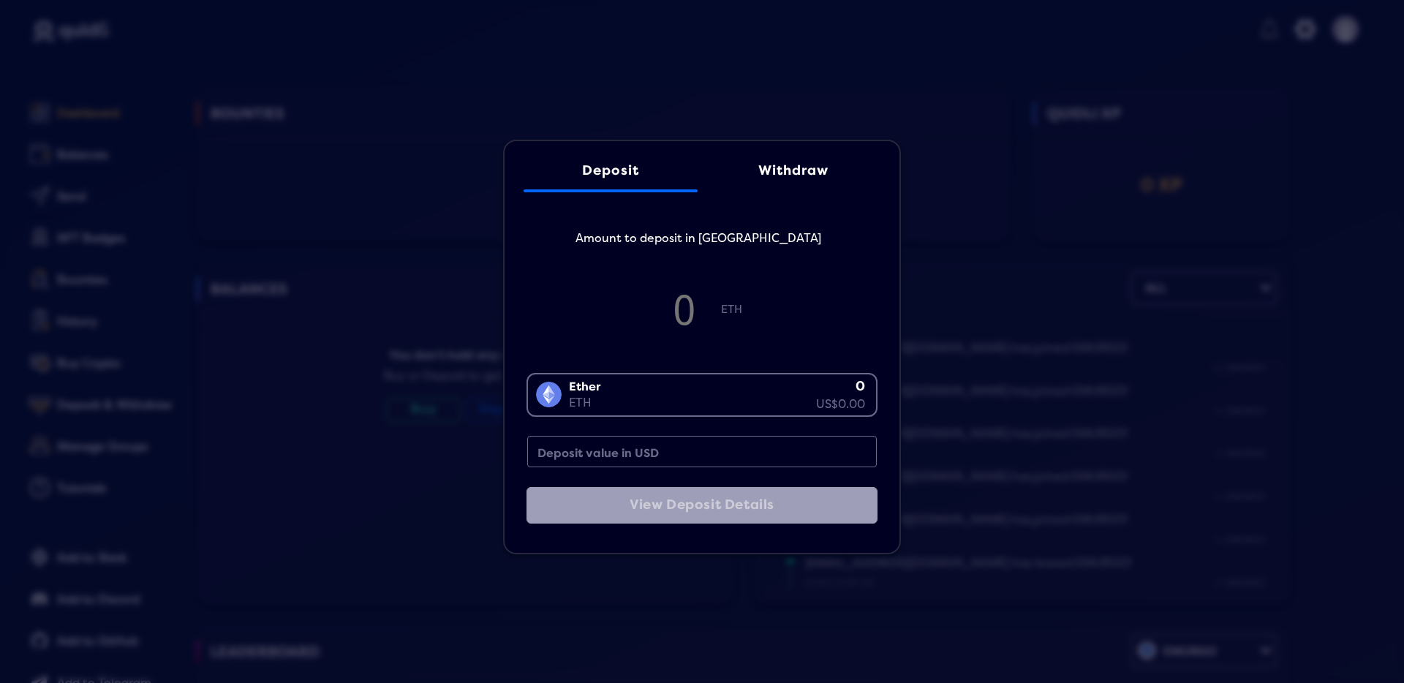
click at [787, 184] on link "Withdraw" at bounding box center [793, 170] width 174 height 44
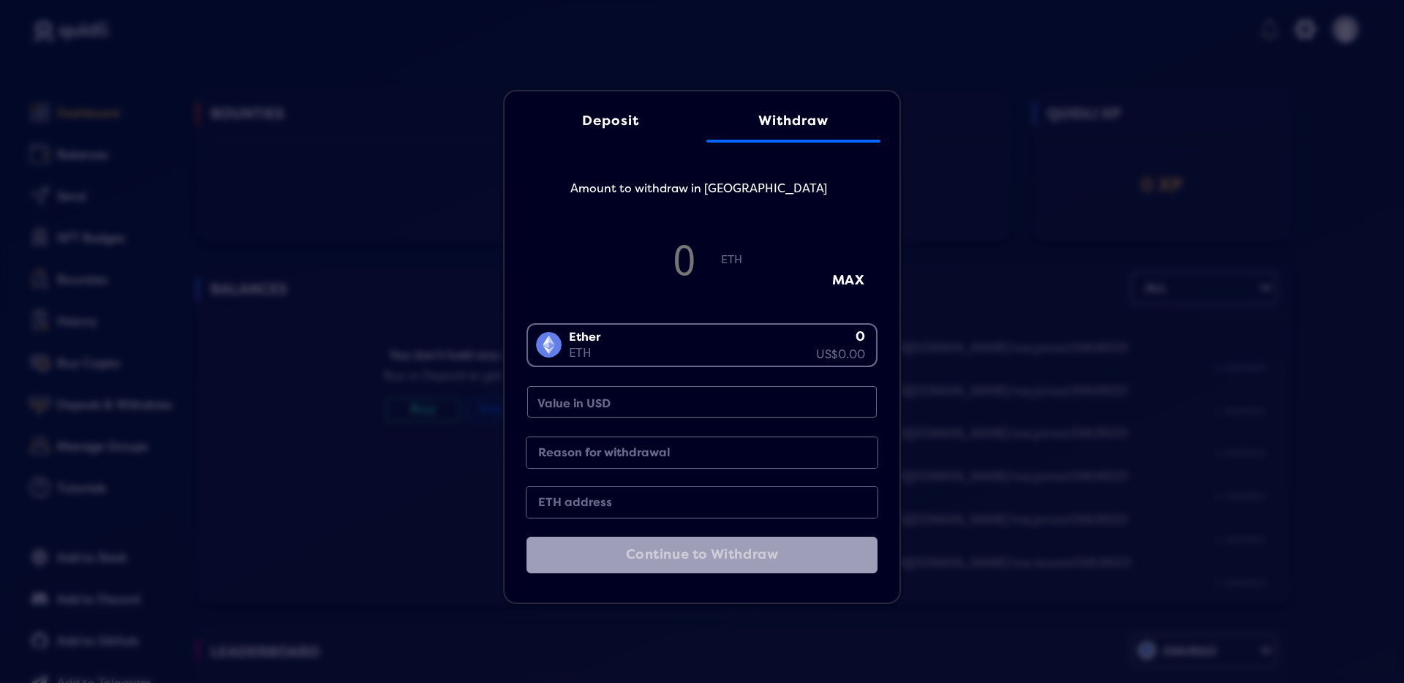
click at [642, 145] on div "Deposit Withdraw Amount to withdraw in ETH ETH MAX Ether ETH 0 US$0.00 Loading.…" at bounding box center [702, 346] width 366 height 467
click at [590, 139] on link "Deposit" at bounding box center [610, 121] width 174 height 44
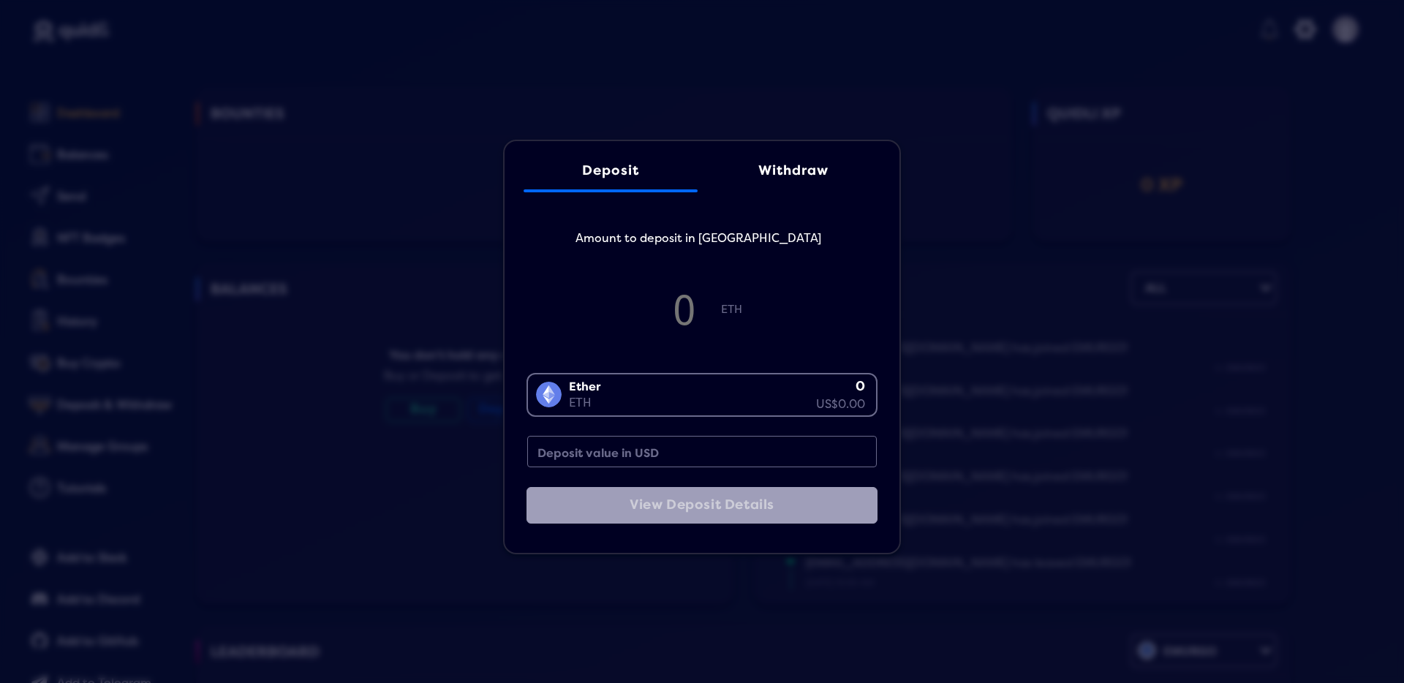
drag, startPoint x: 423, startPoint y: 113, endPoint x: 420, endPoint y: 128, distance: 14.9
click at [422, 113] on div "Deposit Withdraw Amount to deposit in ETH ETH Ether ETH 0 US$0.00 Loading... De…" at bounding box center [702, 341] width 1404 height 683
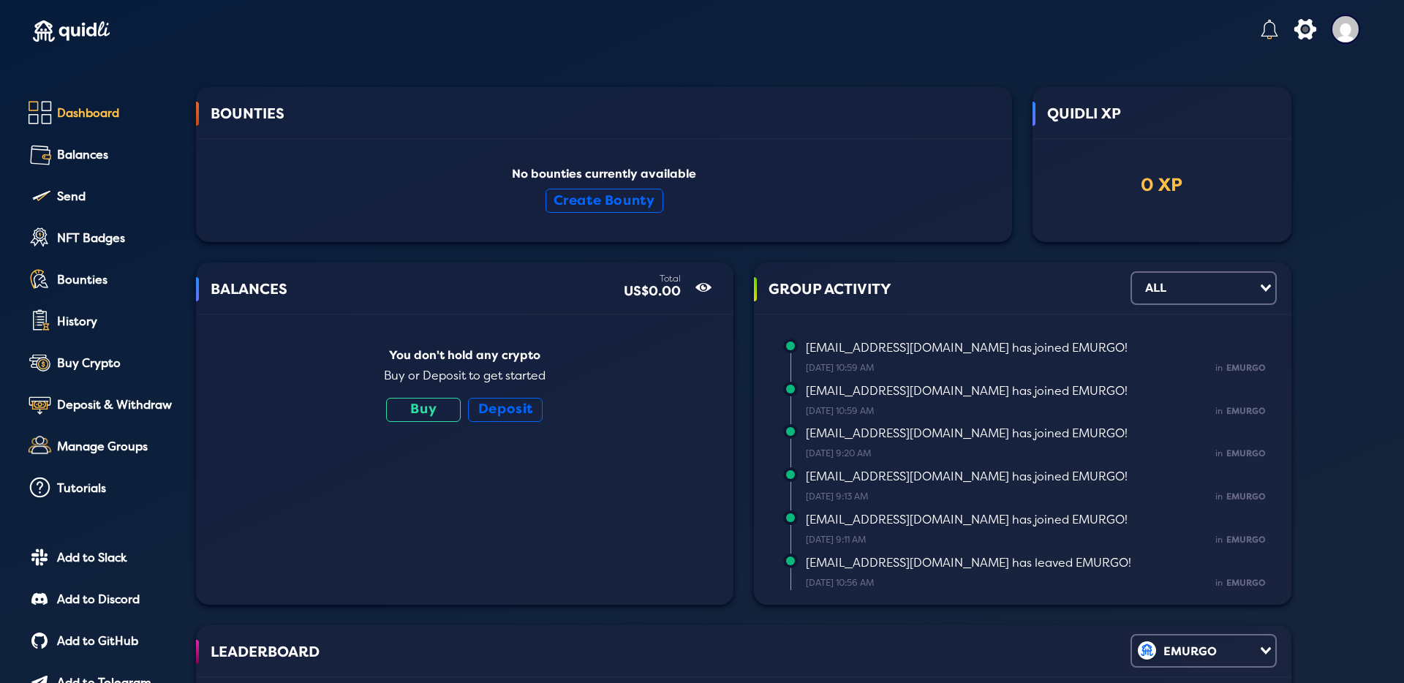
click at [86, 118] on div "Dashboard" at bounding box center [116, 113] width 118 height 13
click at [93, 112] on div "Dashboard" at bounding box center [116, 113] width 118 height 13
click at [102, 38] on img at bounding box center [71, 31] width 77 height 62
drag, startPoint x: 102, startPoint y: 37, endPoint x: 197, endPoint y: 82, distance: 104.3
click at [102, 37] on img at bounding box center [71, 31] width 77 height 62
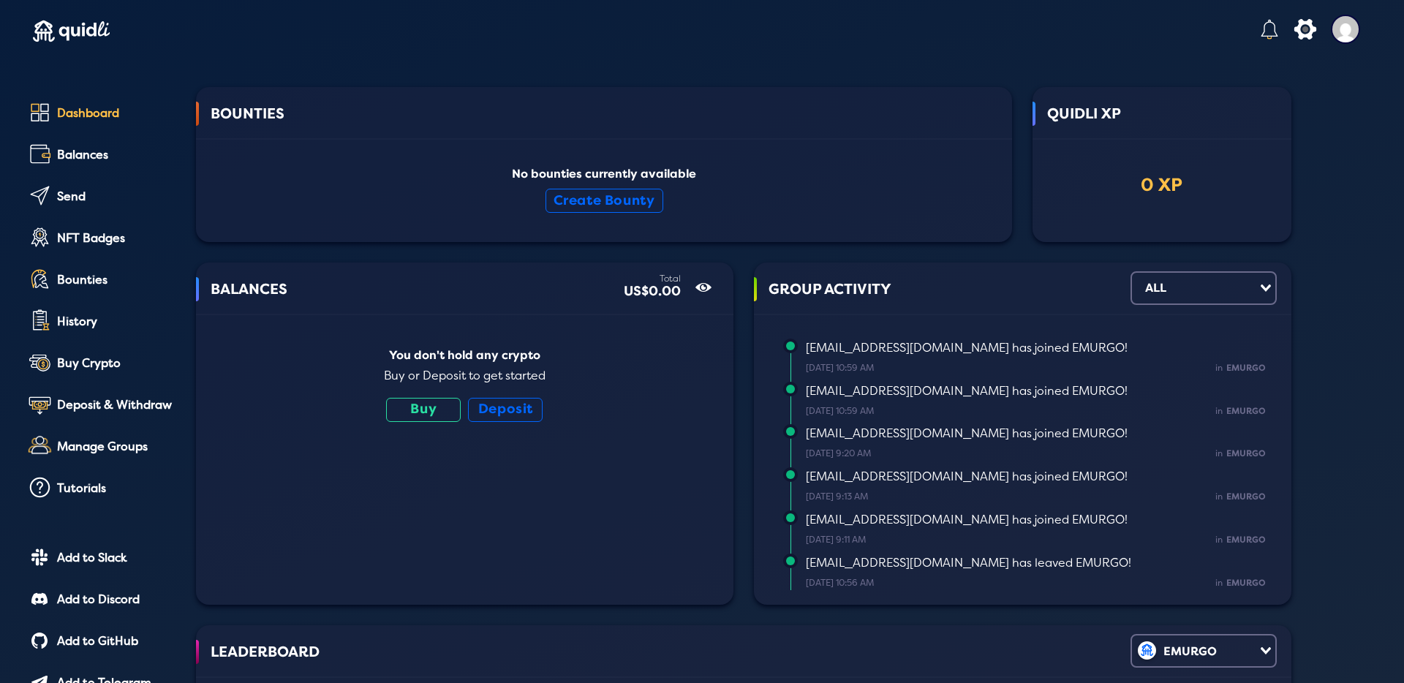
click at [1331, 45] on div at bounding box center [1349, 39] width 37 height 73
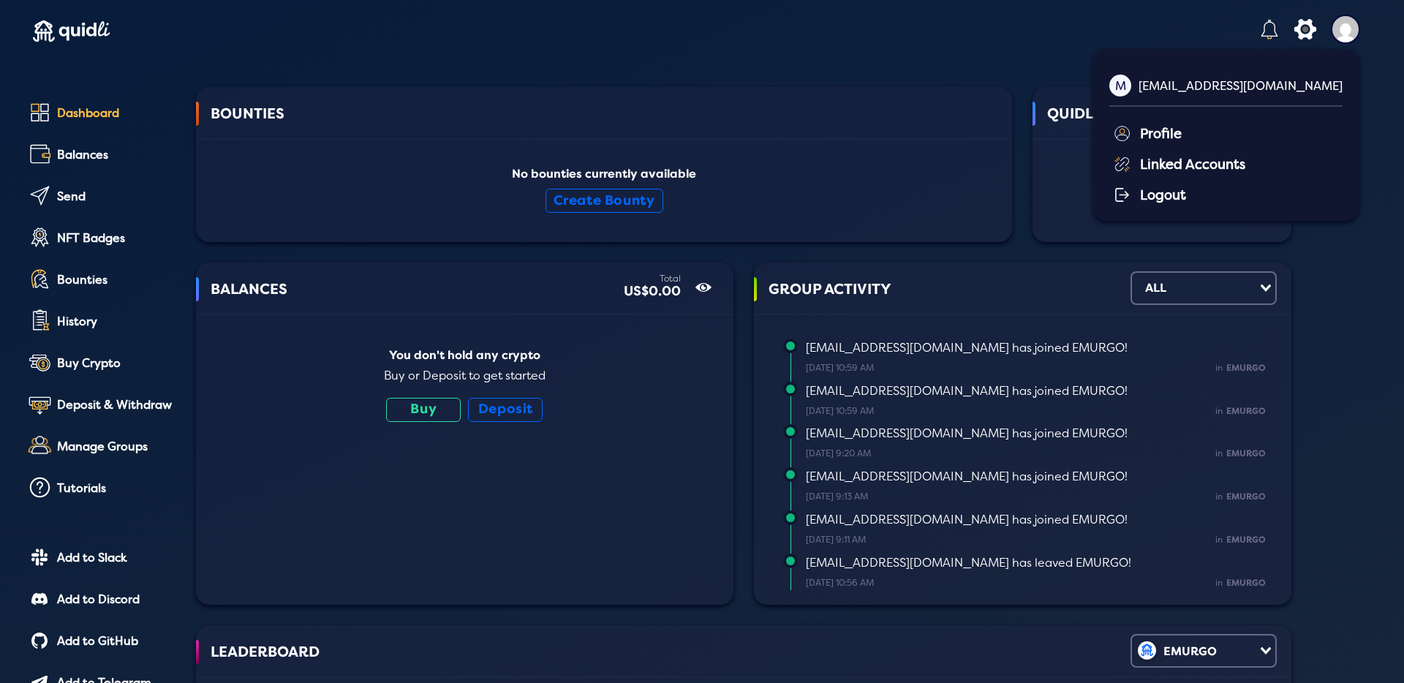
click at [1333, 39] on img at bounding box center [1345, 29] width 29 height 29
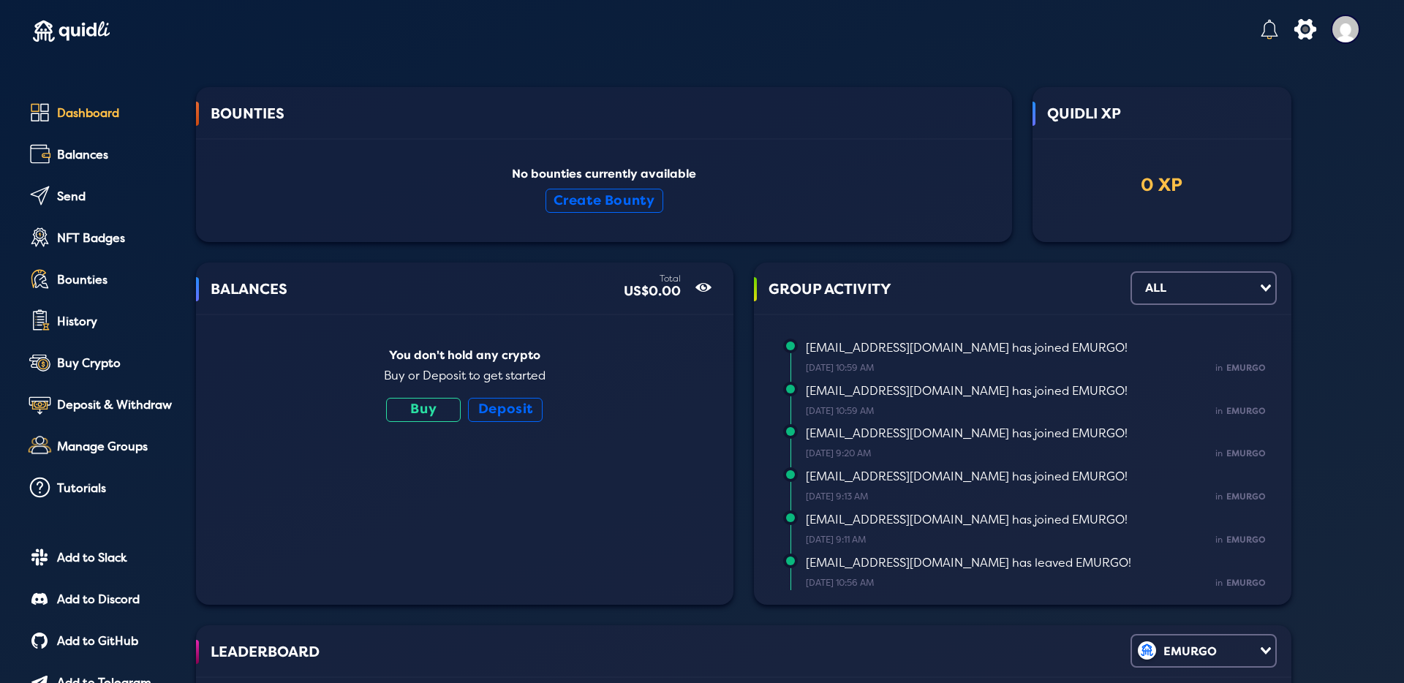
click at [1331, 42] on img at bounding box center [1345, 29] width 29 height 29
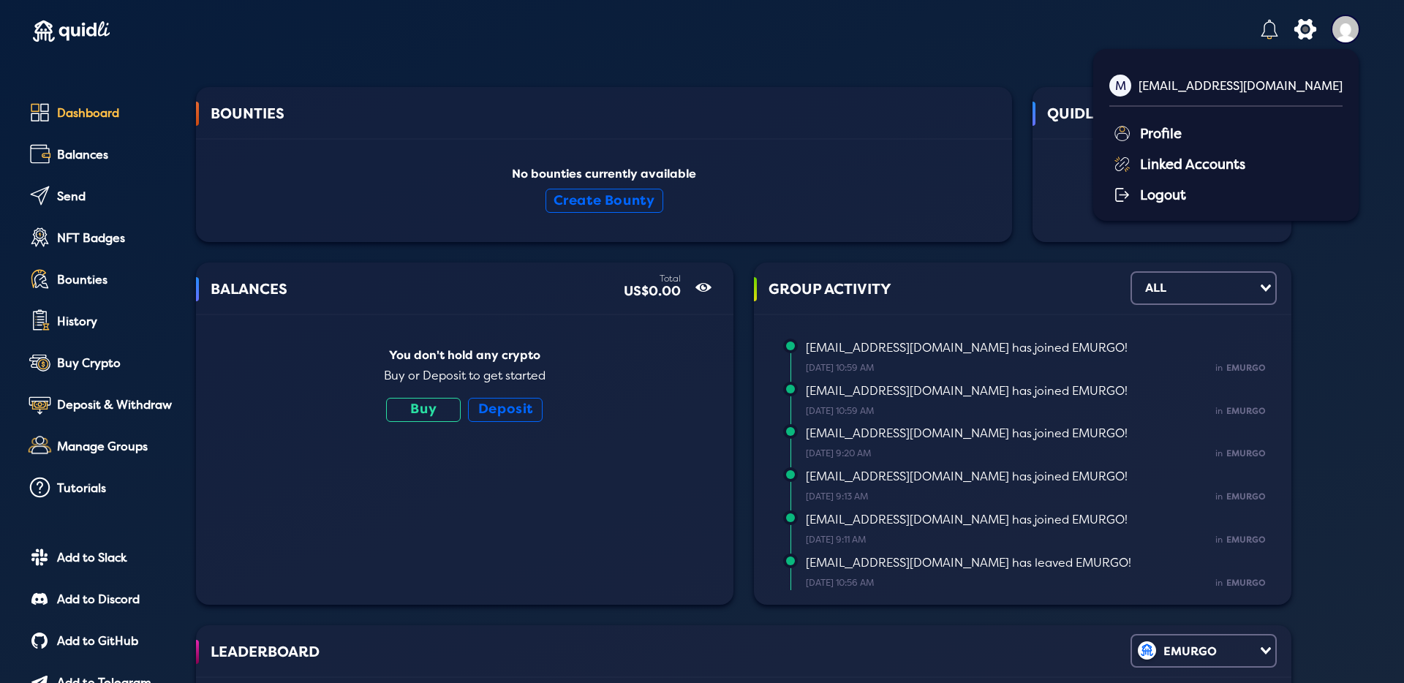
click at [1228, 130] on div "Profile" at bounding box center [1228, 132] width 230 height 22
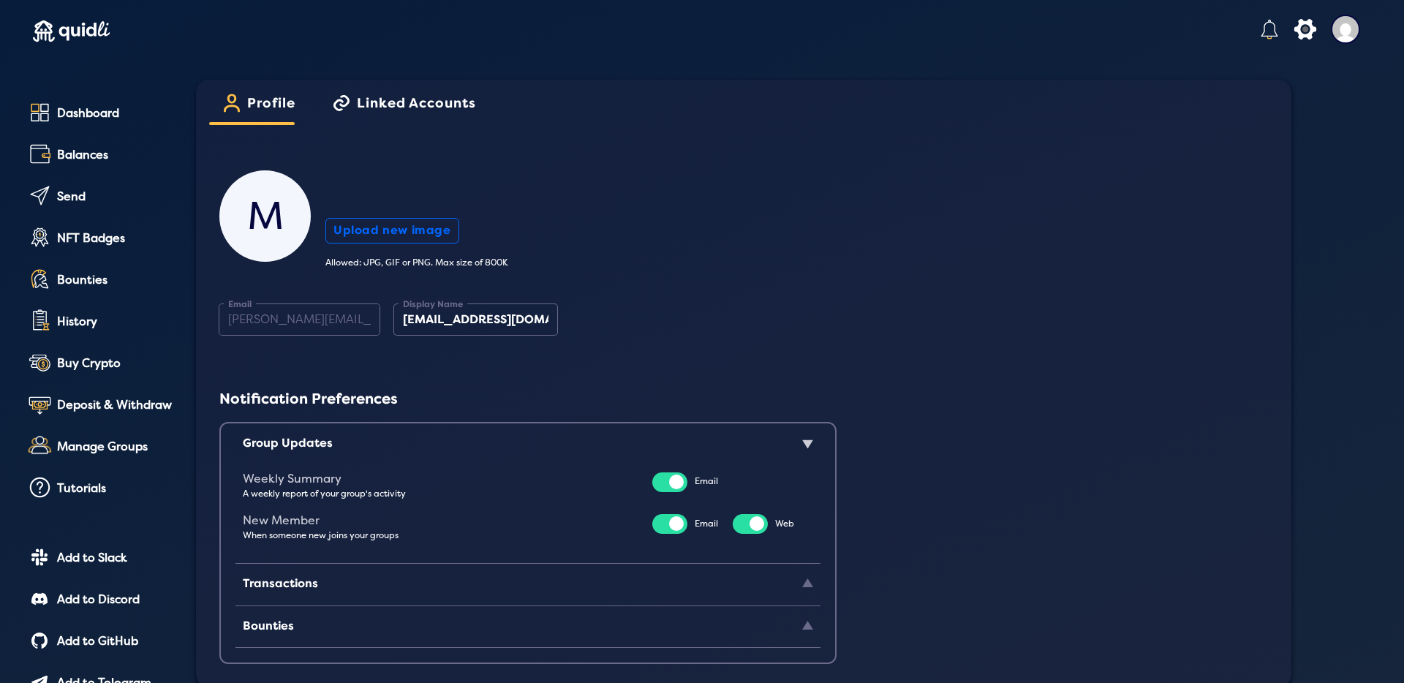
click at [682, 525] on div at bounding box center [669, 524] width 35 height 20
click at [0, 0] on input "checkbox" at bounding box center [0, 0] width 0 height 0
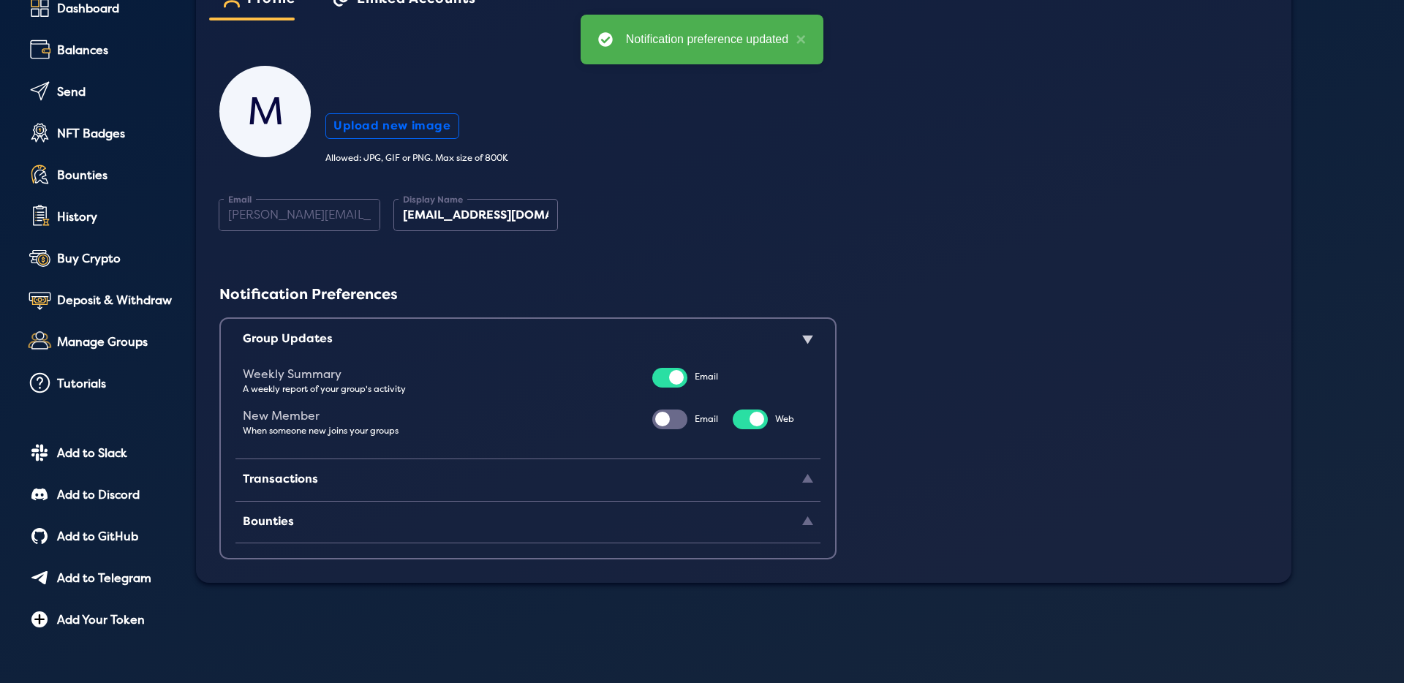
scroll to position [108, 0]
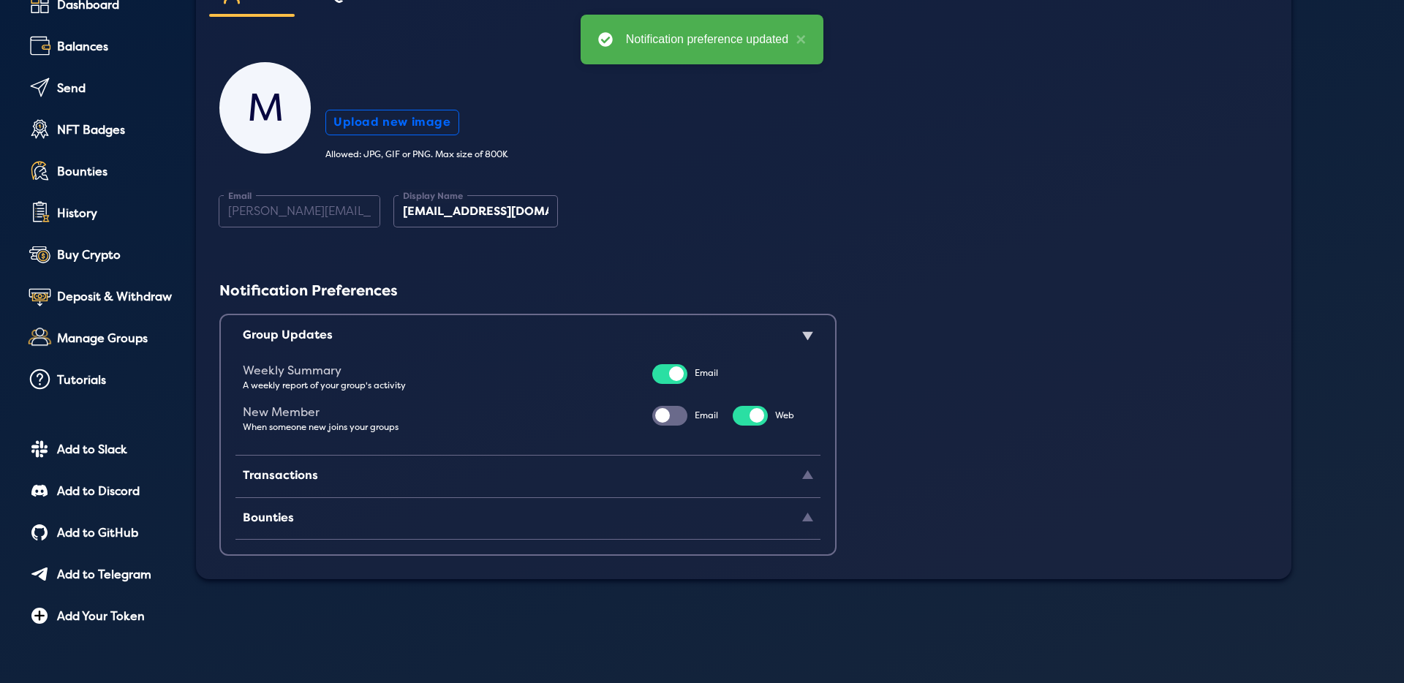
click at [727, 470] on div "Transactions" at bounding box center [528, 478] width 570 height 35
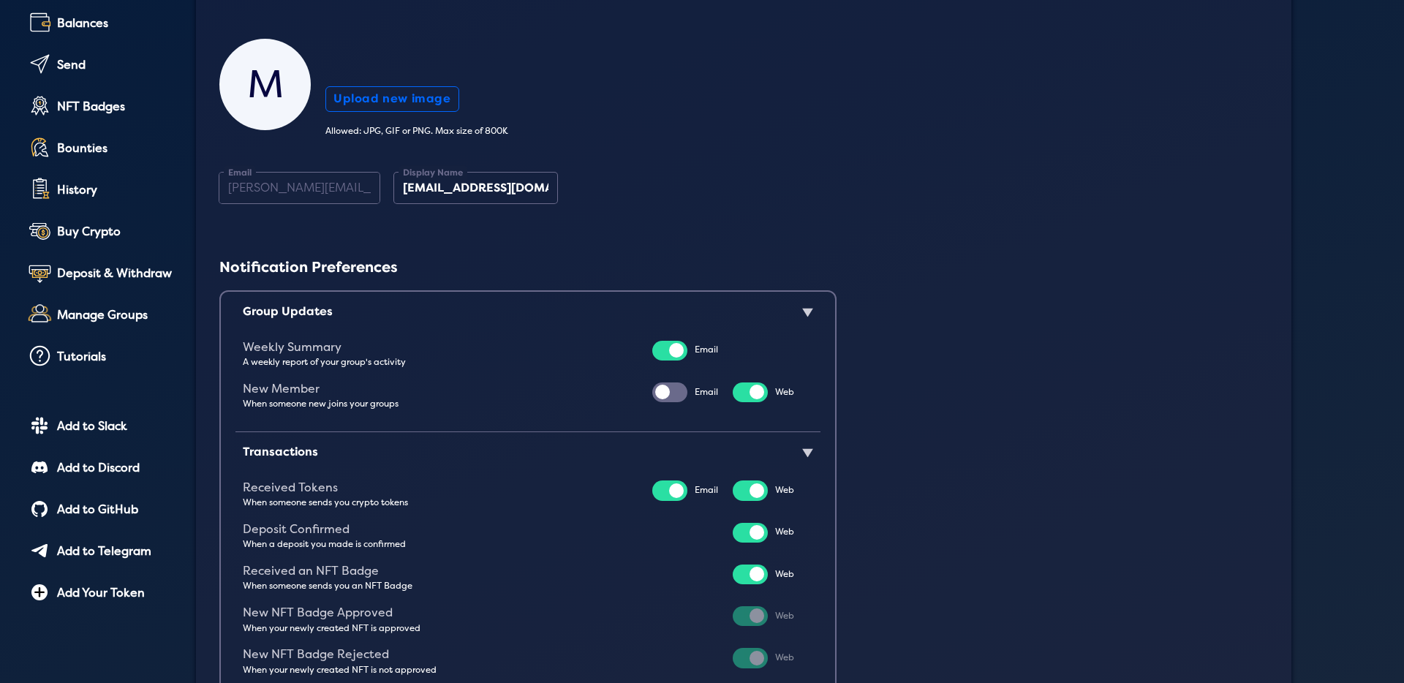
scroll to position [343, 0]
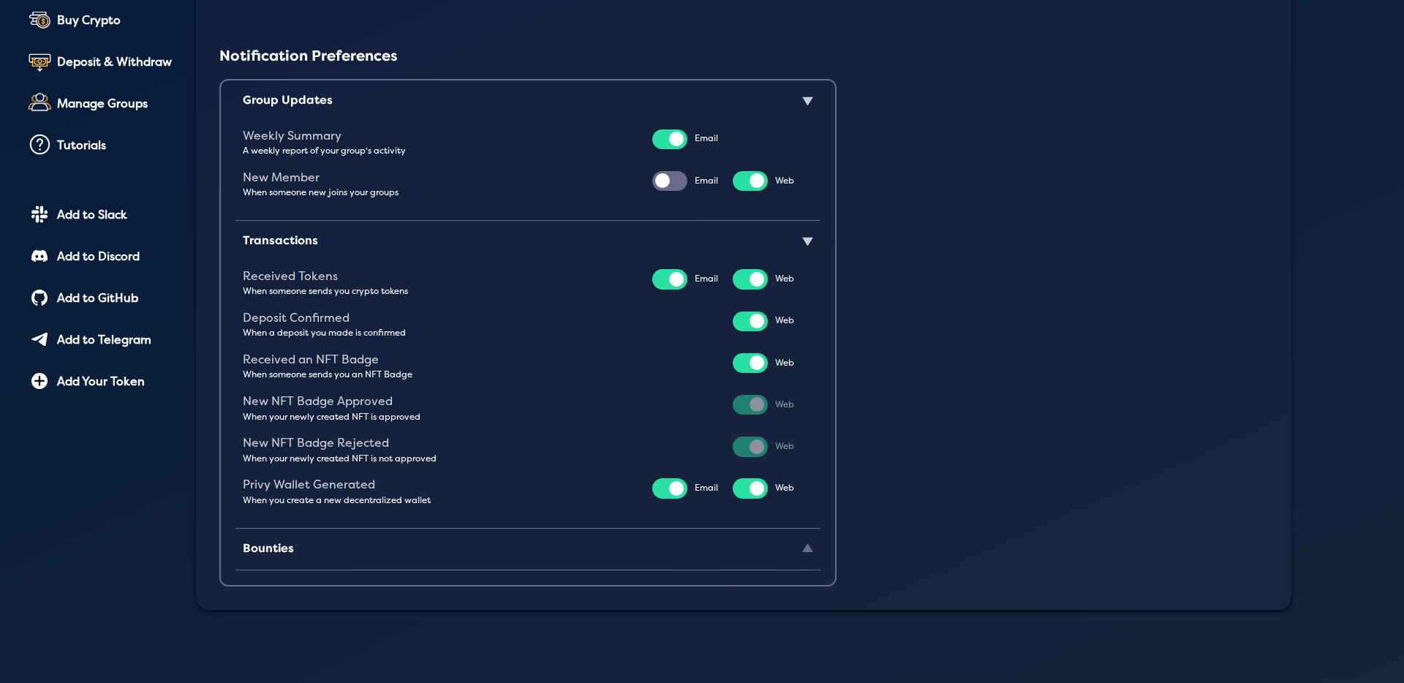
click at [651, 536] on div "Bounties" at bounding box center [528, 551] width 570 height 35
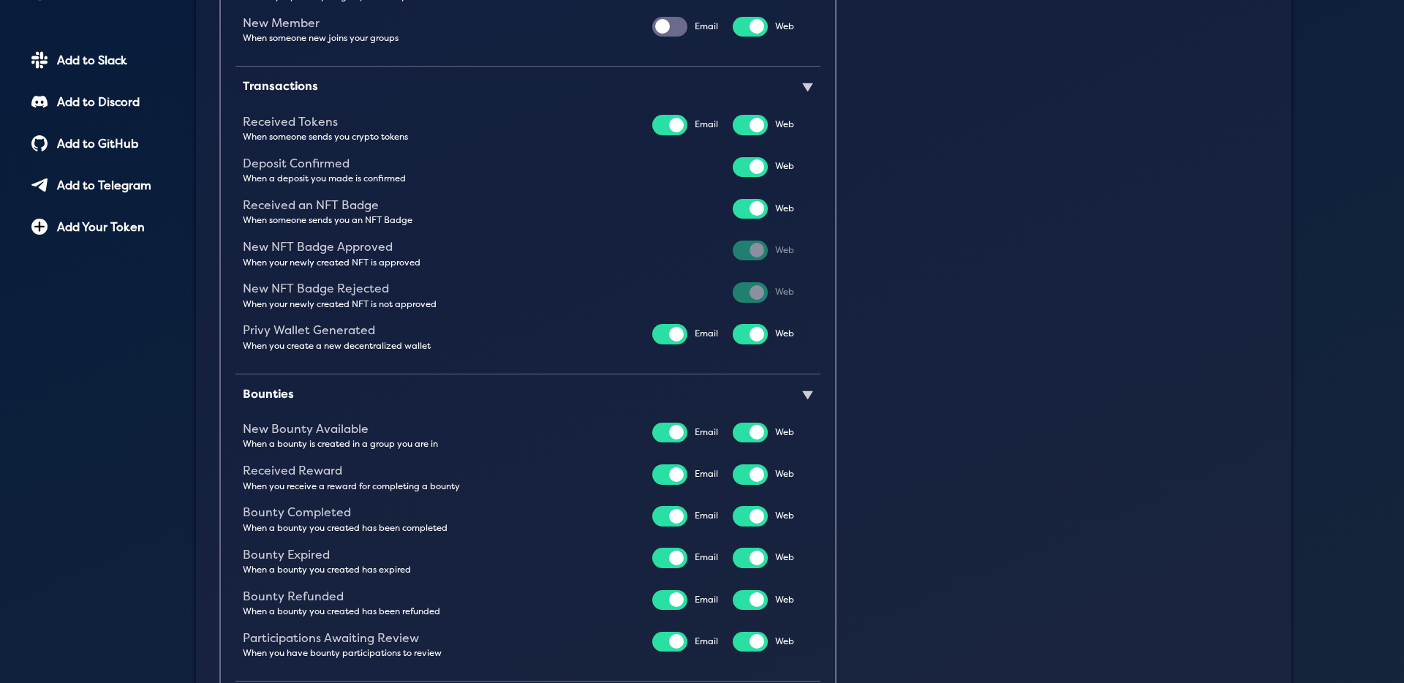
scroll to position [0, 0]
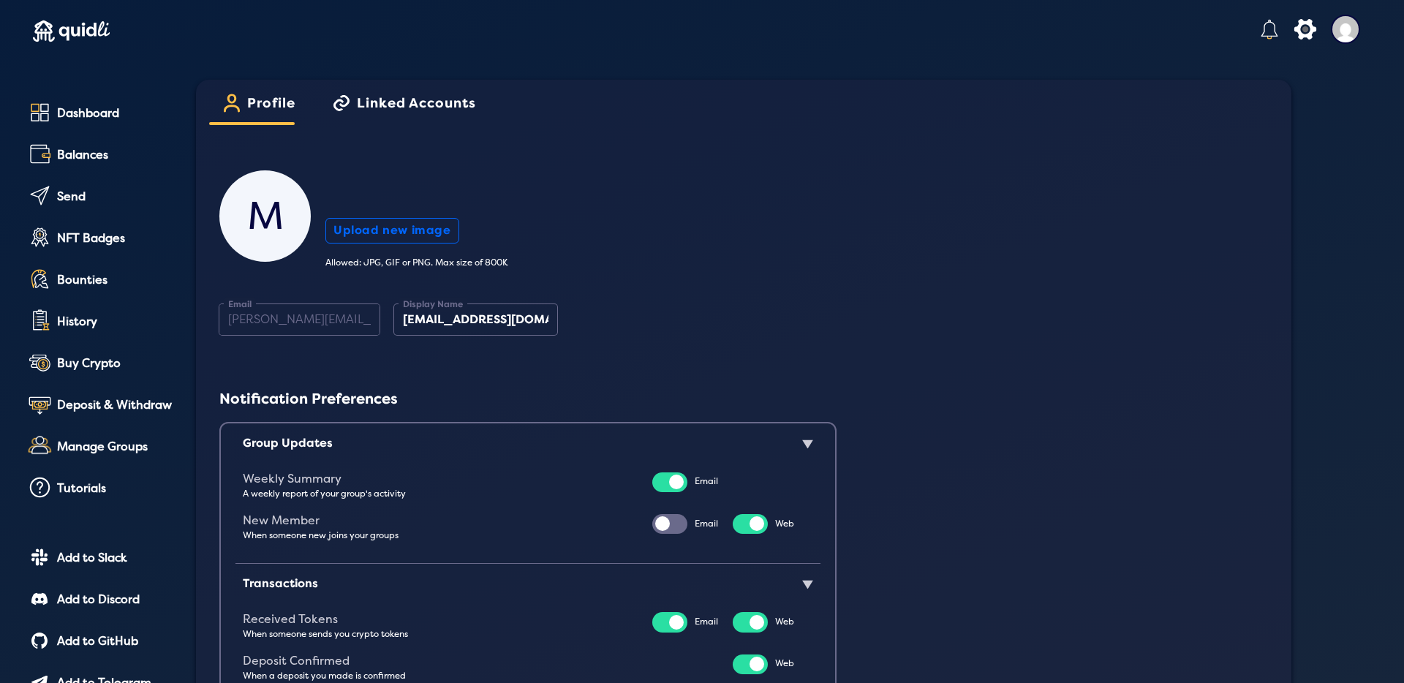
click at [885, 367] on div "M Upload new image Allowed: JPG, GIF or PNG. Max size of 800K [EMAIL_ADDRESS][P…" at bounding box center [736, 682] width 1034 height 1026
drag, startPoint x: 806, startPoint y: 474, endPoint x: 809, endPoint y: 442, distance: 33.0
click at [806, 474] on div "Weekly Summary A weekly report of your group's activity Email" at bounding box center [528, 486] width 570 height 42
click at [809, 441] on polygon at bounding box center [807, 444] width 11 height 9
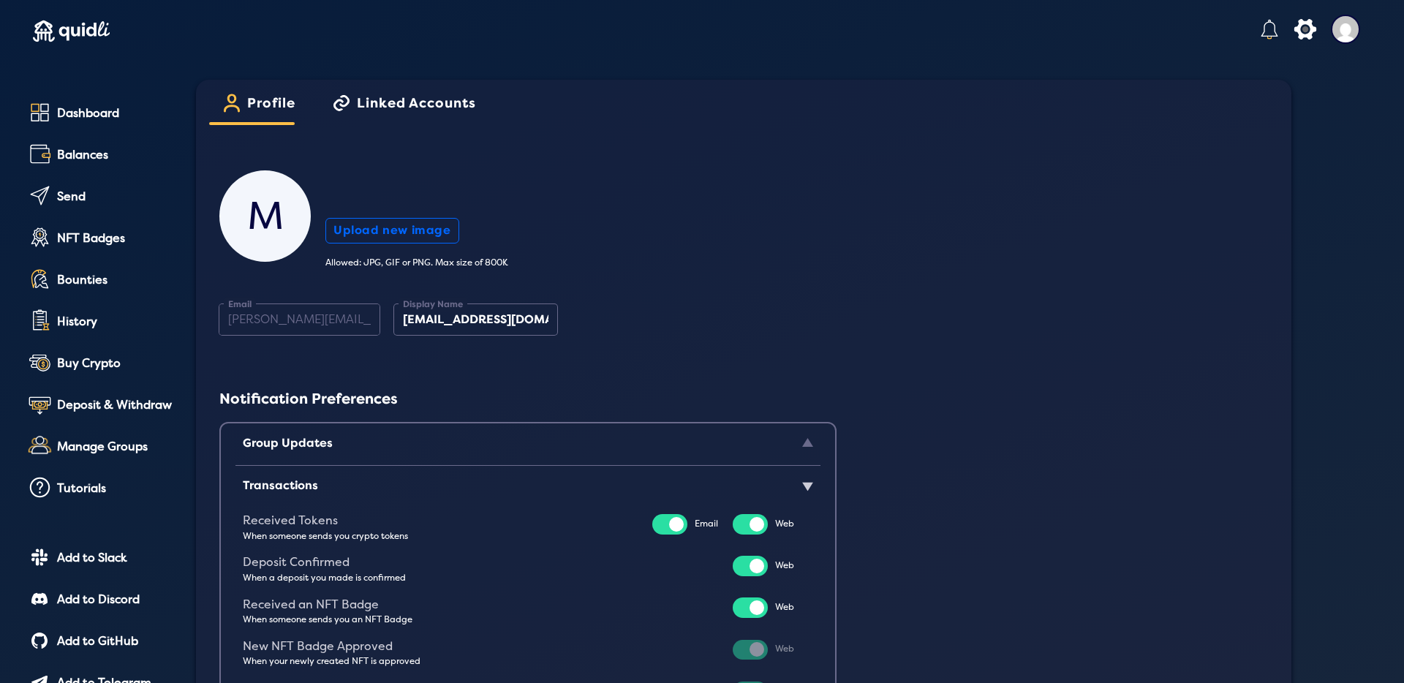
drag, startPoint x: 612, startPoint y: 251, endPoint x: 597, endPoint y: 245, distance: 16.0
click at [612, 251] on div "Upload new image Allowed: JPG, GIF or PNG. Max size of 800K" at bounding box center [789, 243] width 928 height 50
click at [811, 483] on polygon at bounding box center [807, 486] width 11 height 9
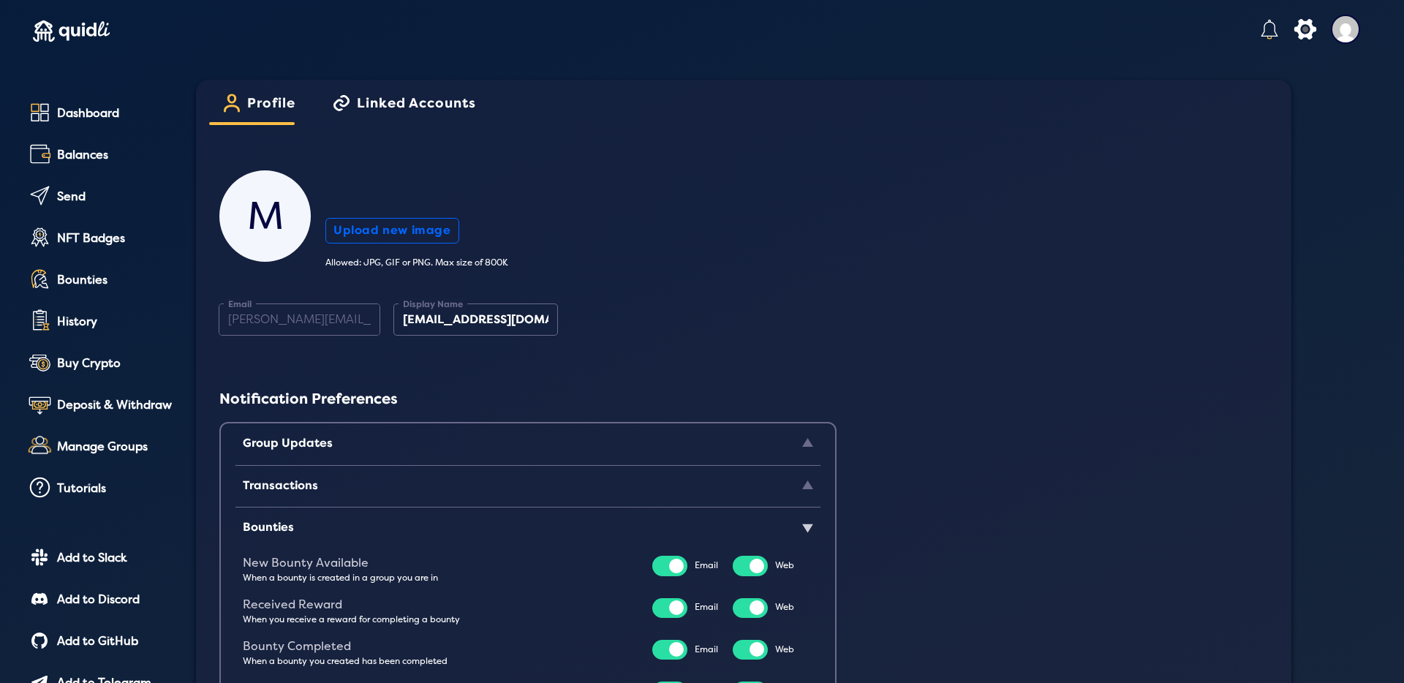
click at [801, 439] on div "Group Updates" at bounding box center [528, 446] width 570 height 35
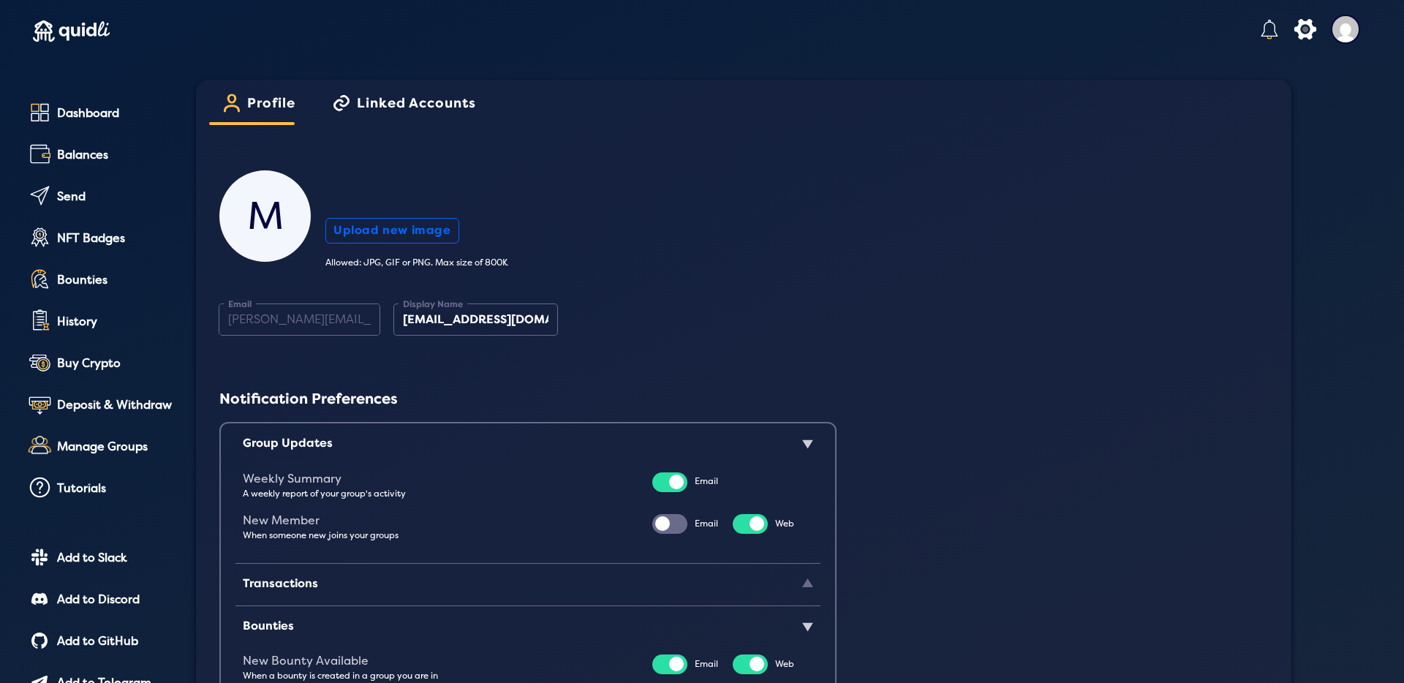
click at [667, 531] on div at bounding box center [669, 524] width 35 height 20
click at [0, 0] on input "checkbox" at bounding box center [0, 0] width 0 height 0
click at [848, 409] on div "M Upload new image Allowed: JPG, GIF or PNG. Max size of 800K [EMAIL_ADDRESS][P…" at bounding box center [736, 549] width 1034 height 760
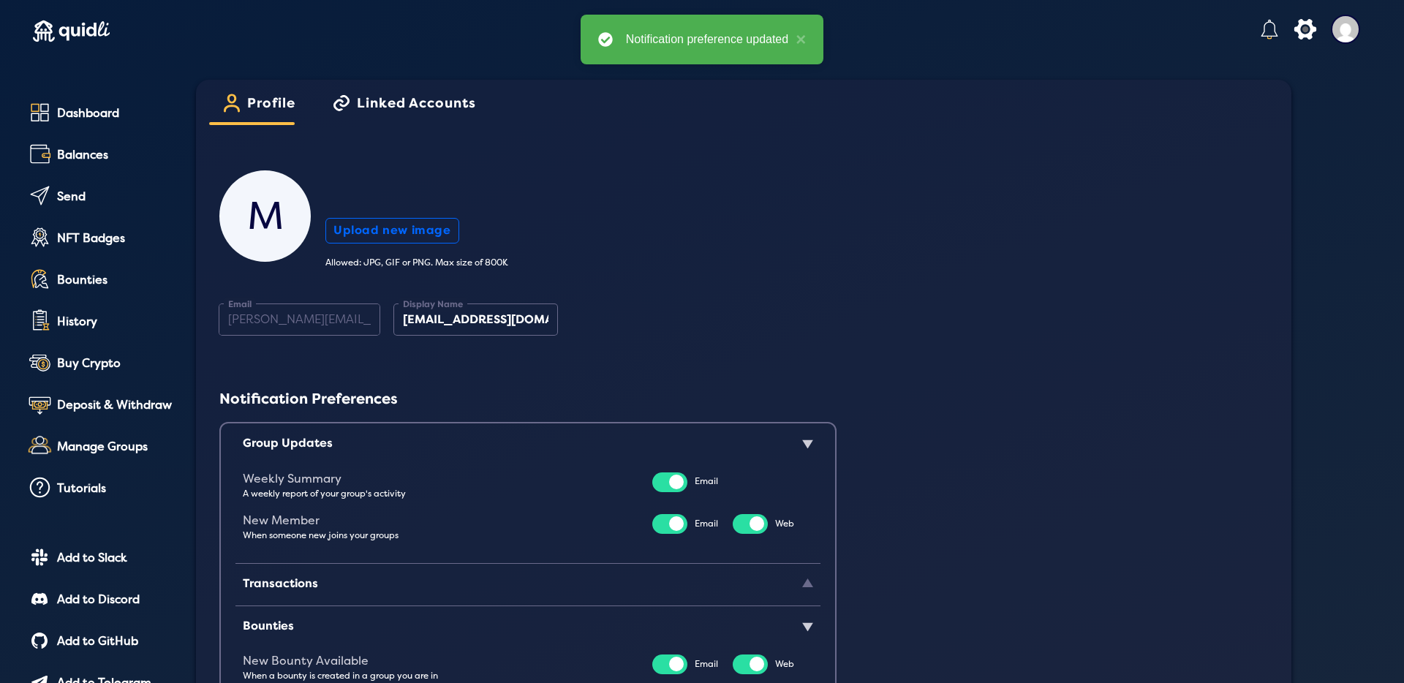
click at [116, 29] on header "icon" at bounding box center [695, 32] width 1360 height 65
click at [95, 31] on img at bounding box center [71, 31] width 77 height 62
